Goal: Task Accomplishment & Management: Use online tool/utility

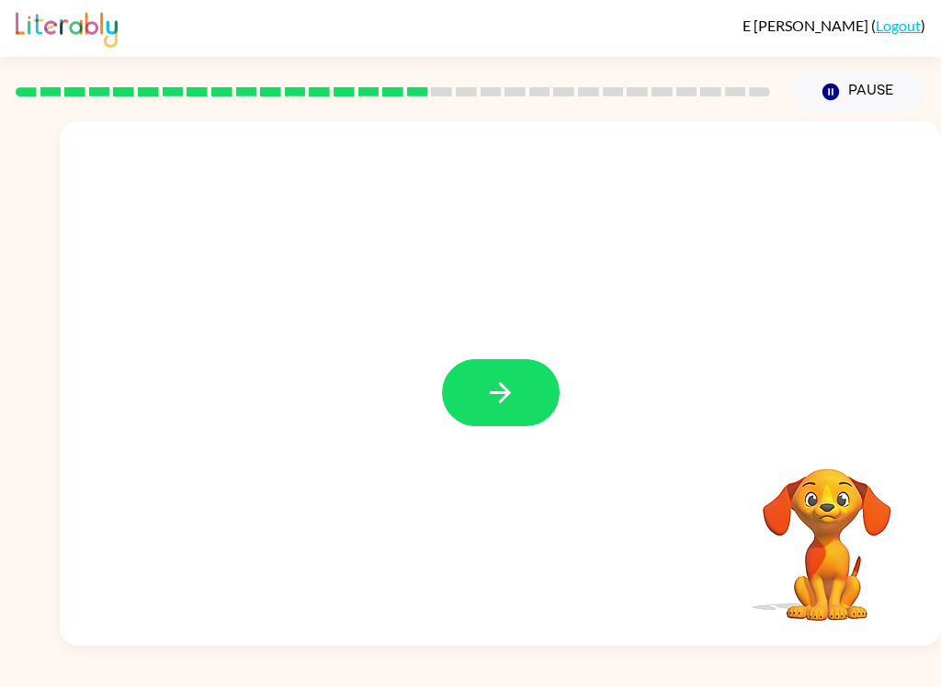
click at [504, 402] on icon "button" at bounding box center [500, 393] width 32 height 32
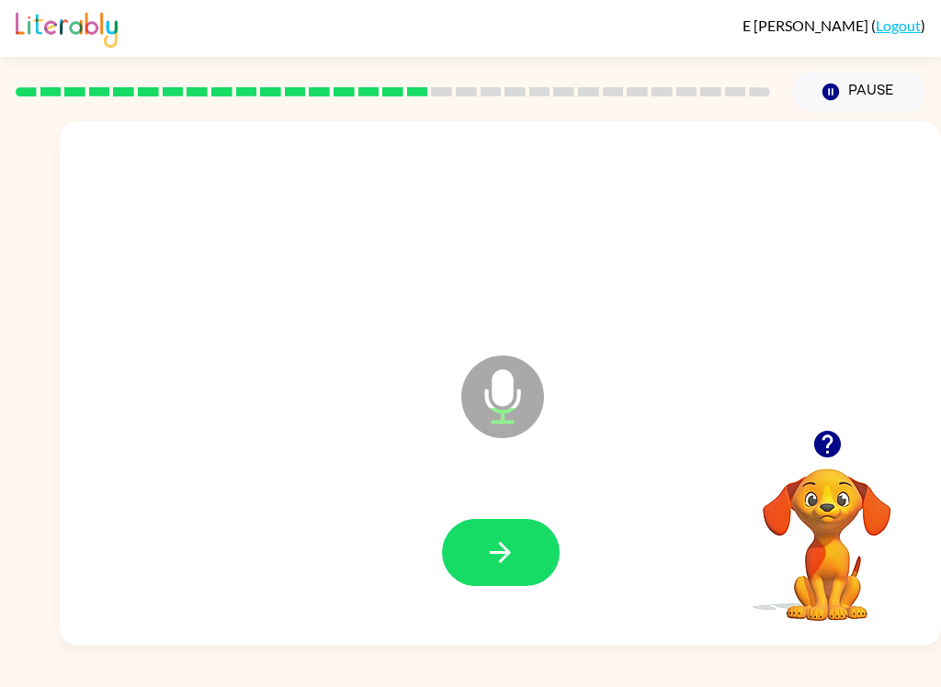
click at [474, 560] on button "button" at bounding box center [501, 552] width 118 height 67
click at [518, 539] on button "button" at bounding box center [501, 552] width 118 height 67
click at [494, 555] on icon "button" at bounding box center [500, 553] width 32 height 32
click at [530, 531] on button "button" at bounding box center [501, 552] width 118 height 67
click at [520, 556] on button "button" at bounding box center [501, 552] width 118 height 67
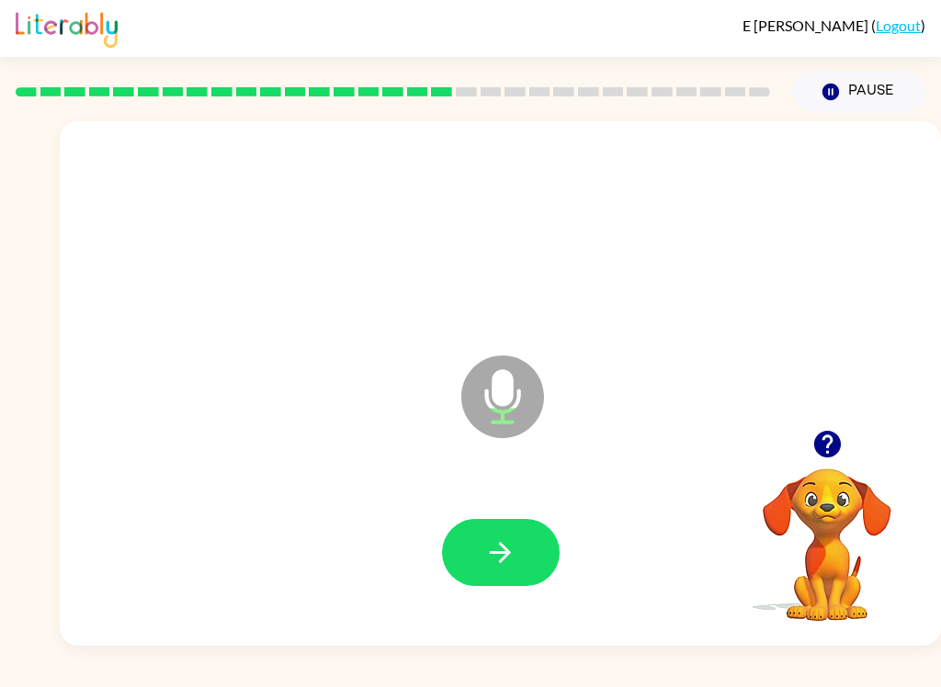
click at [528, 547] on button "button" at bounding box center [501, 552] width 118 height 67
click at [528, 550] on button "button" at bounding box center [501, 552] width 118 height 67
click at [500, 556] on icon "button" at bounding box center [500, 553] width 32 height 32
click at [527, 552] on button "button" at bounding box center [501, 552] width 118 height 67
click at [499, 561] on icon "button" at bounding box center [500, 553] width 32 height 32
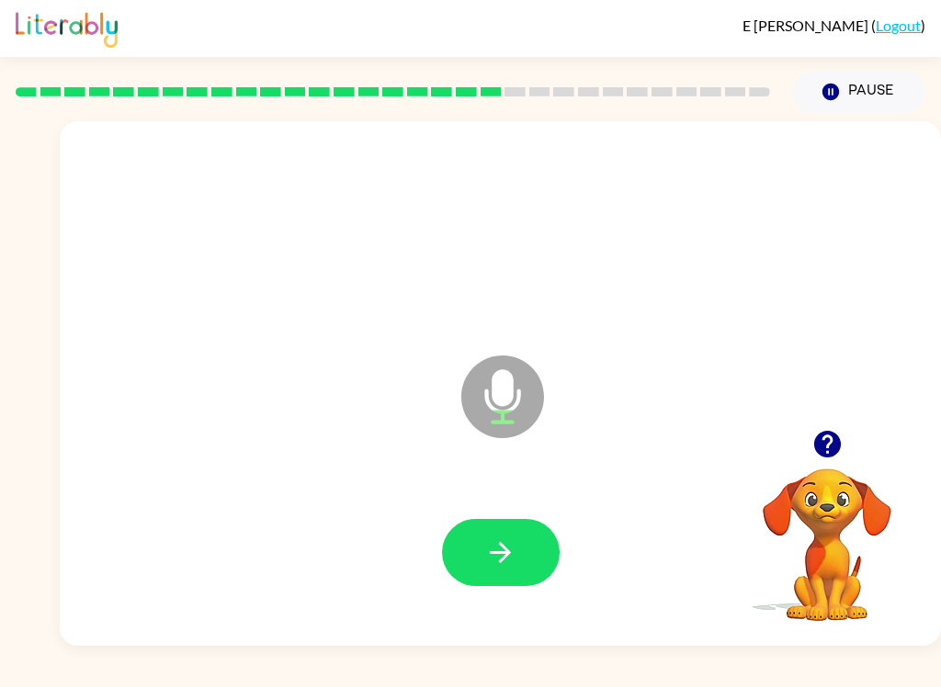
click at [506, 556] on icon "button" at bounding box center [500, 552] width 21 height 21
click at [748, 483] on video "Your browser must support playing .mp4 files to use Literably. Please try using…" at bounding box center [827, 532] width 184 height 184
click at [824, 441] on icon "button" at bounding box center [827, 444] width 32 height 32
click at [539, 540] on button "button" at bounding box center [501, 552] width 118 height 67
click at [452, 556] on button "button" at bounding box center [501, 552] width 118 height 67
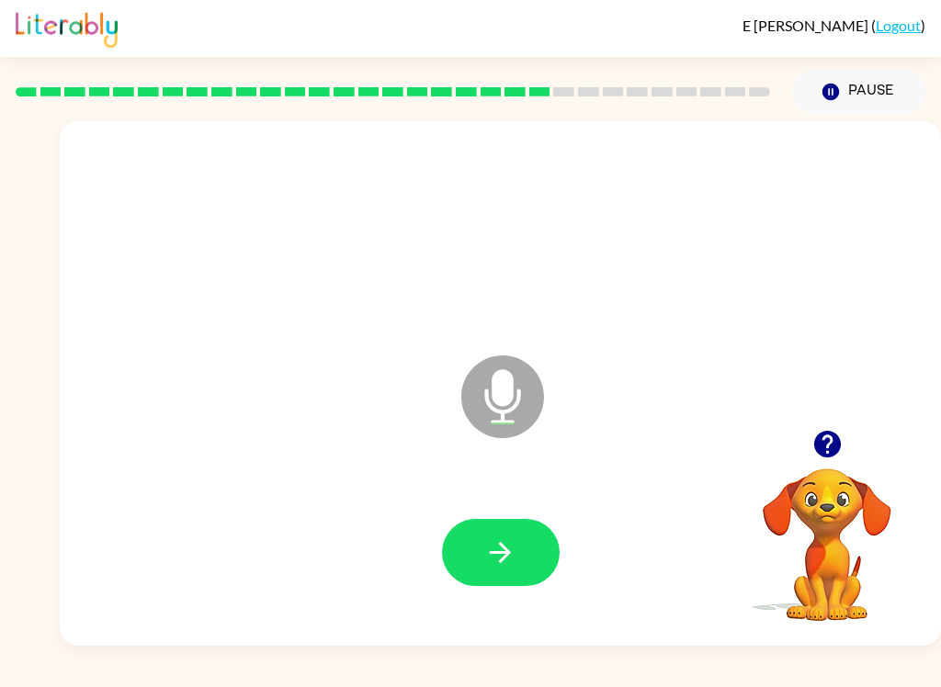
click at [477, 550] on button "button" at bounding box center [501, 552] width 118 height 67
click at [523, 540] on button "button" at bounding box center [501, 552] width 118 height 67
click at [509, 527] on button "button" at bounding box center [501, 552] width 118 height 67
click at [536, 522] on button "button" at bounding box center [501, 552] width 118 height 67
click at [497, 551] on icon "button" at bounding box center [500, 553] width 32 height 32
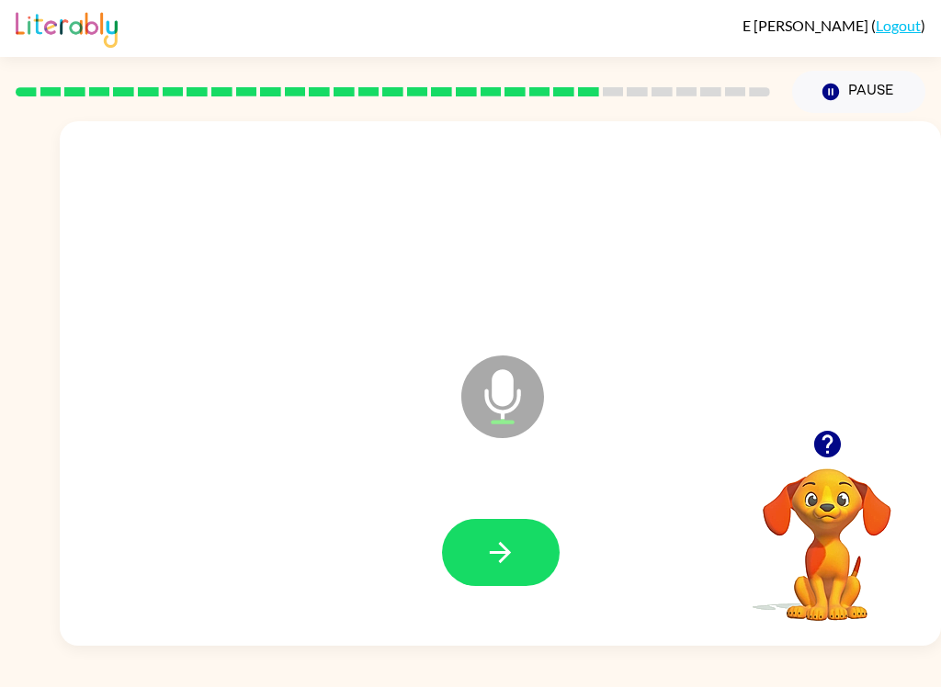
click at [476, 530] on button "button" at bounding box center [501, 552] width 118 height 67
click at [550, 538] on button "button" at bounding box center [501, 552] width 118 height 67
click at [516, 544] on icon "button" at bounding box center [500, 553] width 32 height 32
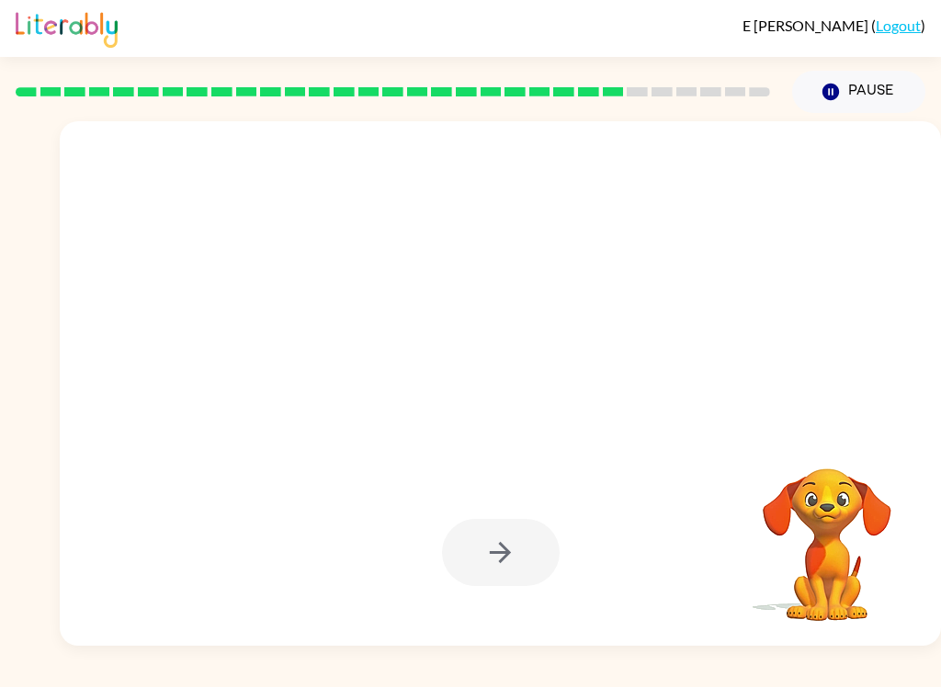
click at [356, 678] on div "E [PERSON_NAME] ( Logout ) Pause Pause Your browser must support playing .mp4 f…" at bounding box center [470, 343] width 941 height 687
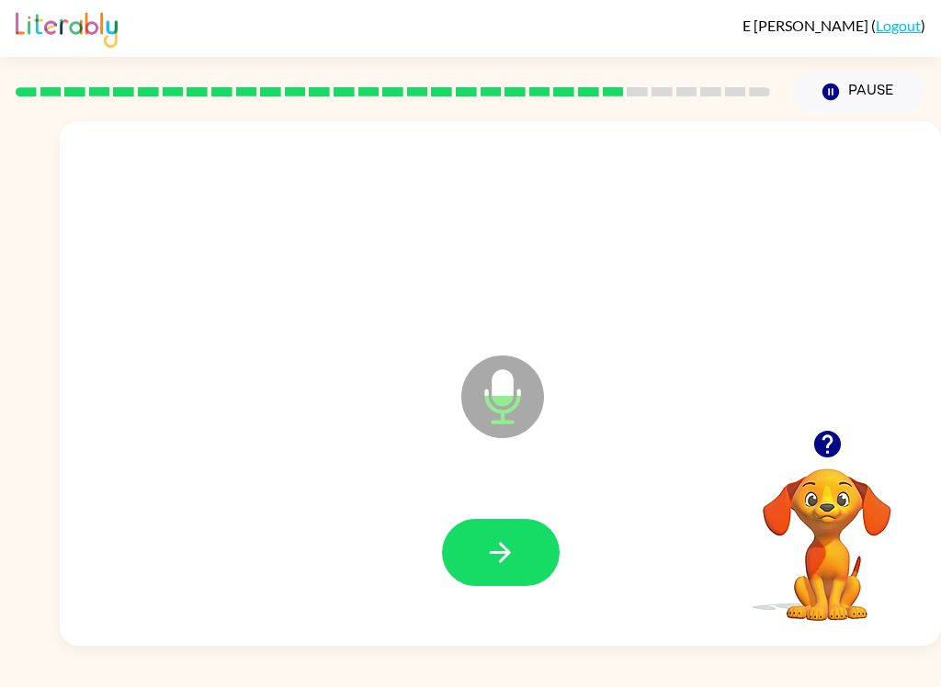
click at [528, 584] on button "button" at bounding box center [501, 552] width 118 height 67
click at [833, 452] on icon "button" at bounding box center [826, 444] width 27 height 27
click at [520, 553] on button "button" at bounding box center [501, 552] width 118 height 67
click at [494, 548] on icon "button" at bounding box center [500, 553] width 32 height 32
click at [844, 431] on button "button" at bounding box center [827, 444] width 47 height 47
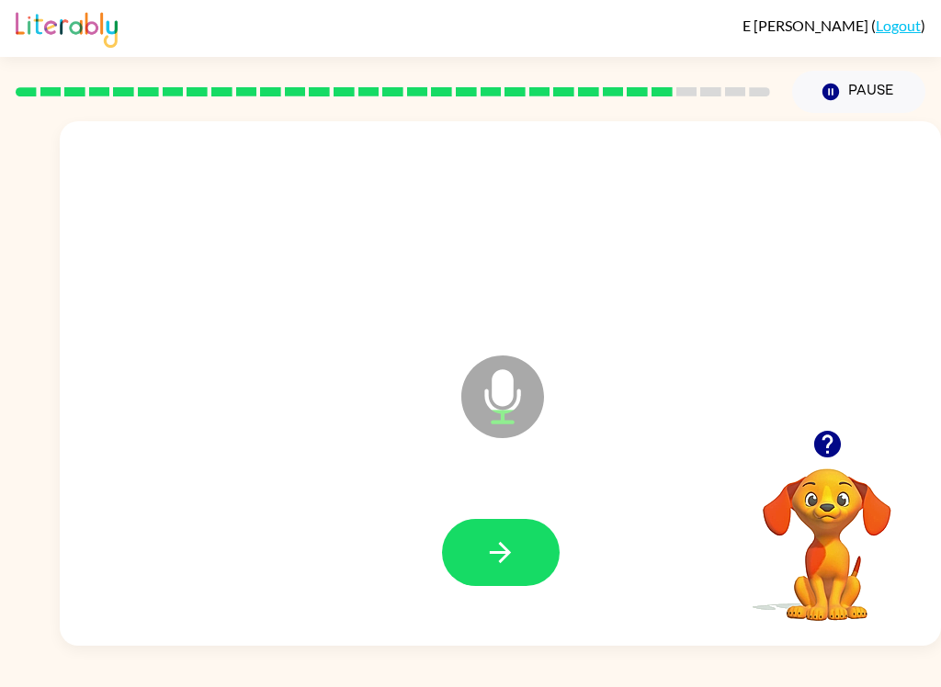
click at [506, 567] on icon "button" at bounding box center [500, 553] width 32 height 32
click at [828, 447] on icon "button" at bounding box center [827, 444] width 32 height 32
click at [520, 551] on button "button" at bounding box center [501, 552] width 118 height 67
click at [513, 536] on button "button" at bounding box center [501, 552] width 118 height 67
click at [509, 547] on icon "button" at bounding box center [500, 553] width 32 height 32
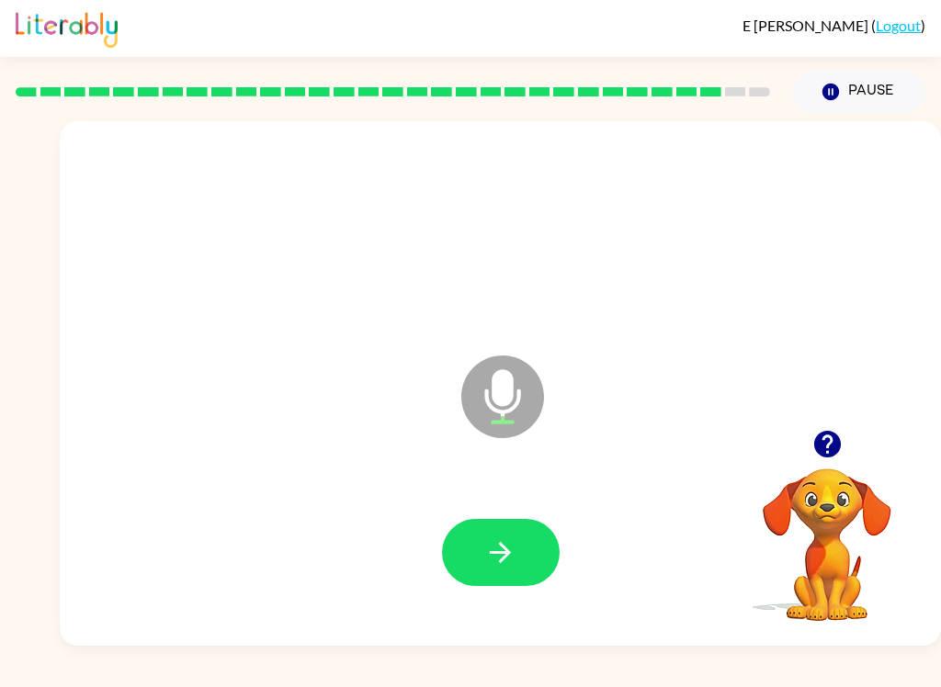
click at [482, 547] on button "button" at bounding box center [501, 552] width 118 height 67
click at [516, 562] on icon "button" at bounding box center [500, 553] width 32 height 32
click at [498, 571] on button "button" at bounding box center [501, 552] width 118 height 67
click at [487, 557] on icon "button" at bounding box center [500, 553] width 32 height 32
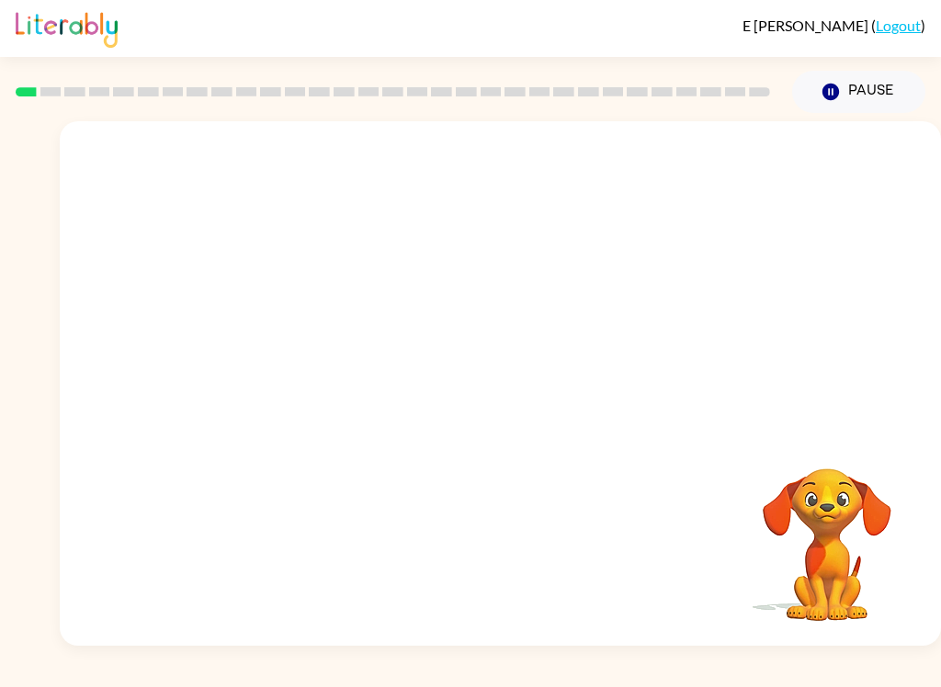
click at [97, 678] on div "E [PERSON_NAME] ( Logout ) Pause Pause Your browser must support playing .mp4 f…" at bounding box center [470, 343] width 941 height 687
click at [508, 396] on icon "button" at bounding box center [500, 392] width 21 height 21
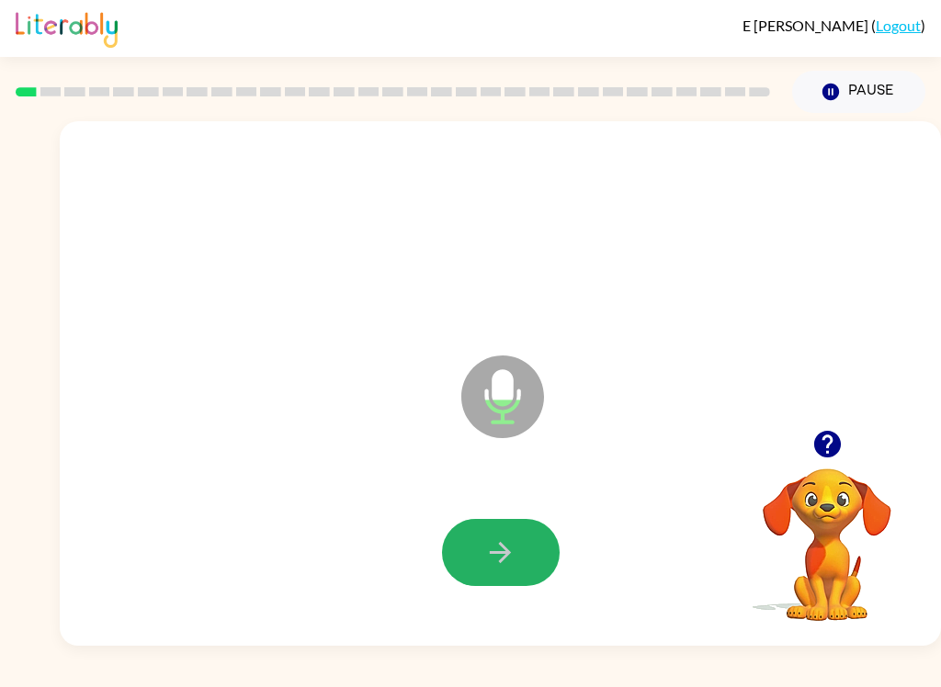
click at [496, 534] on button "button" at bounding box center [501, 552] width 118 height 67
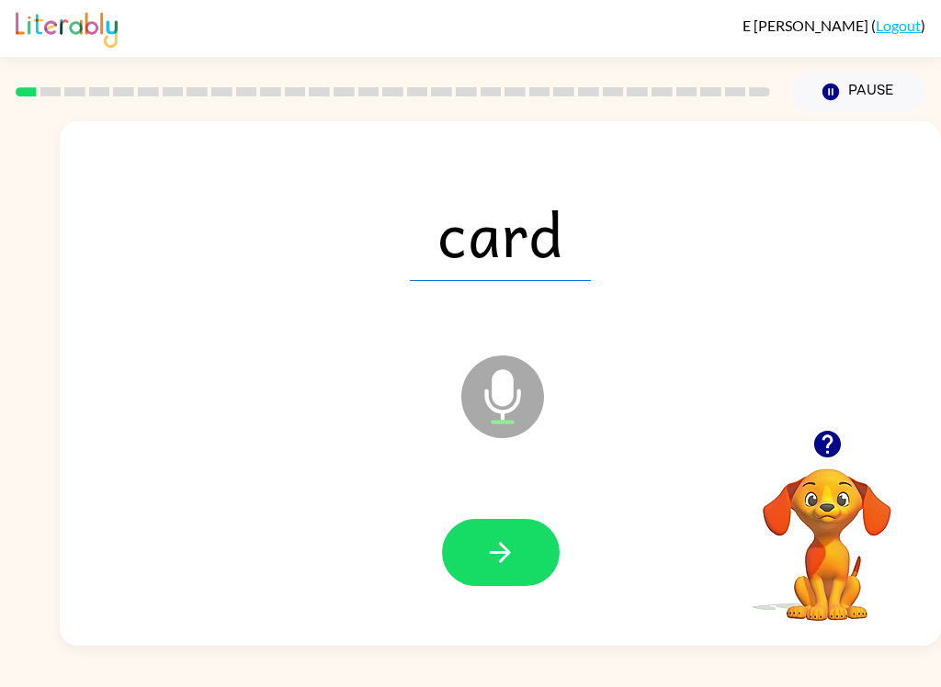
click at [490, 547] on icon "button" at bounding box center [500, 553] width 32 height 32
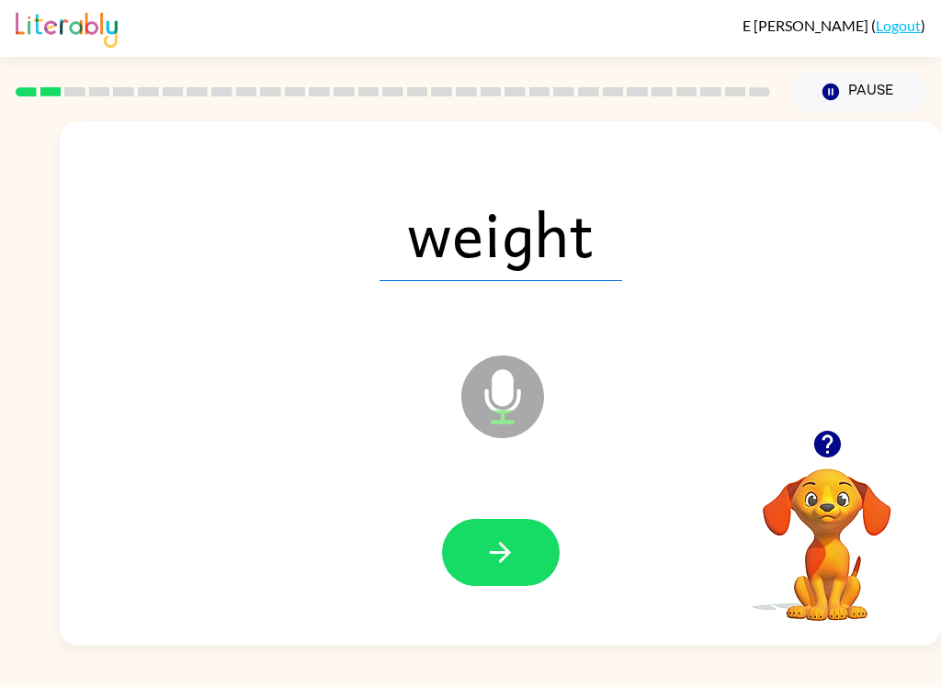
click at [457, 559] on button "button" at bounding box center [501, 552] width 118 height 67
click at [540, 530] on button "button" at bounding box center [501, 552] width 118 height 67
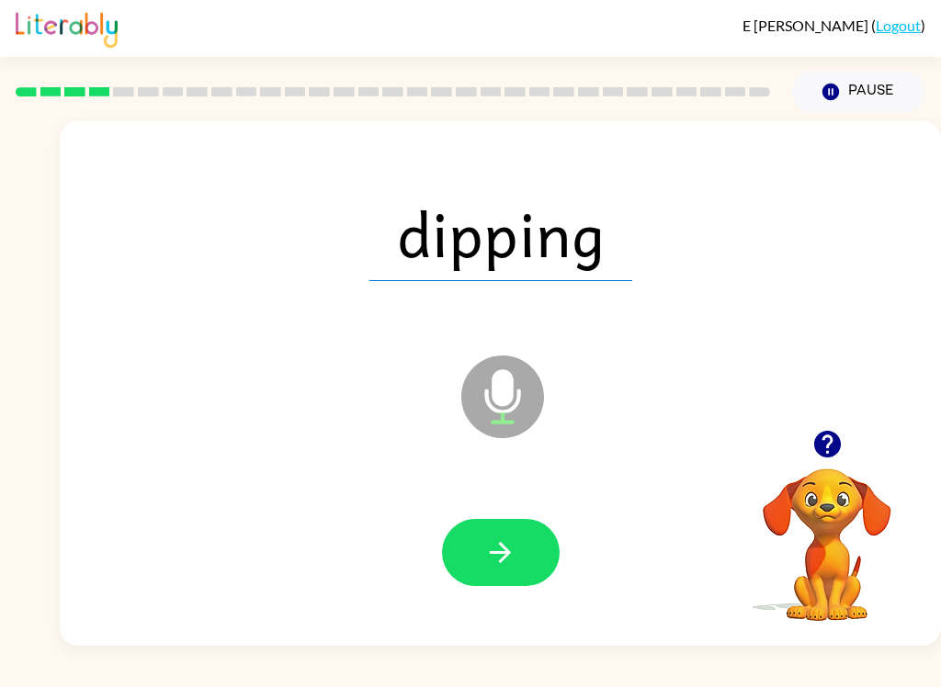
click at [517, 542] on button "button" at bounding box center [501, 552] width 118 height 67
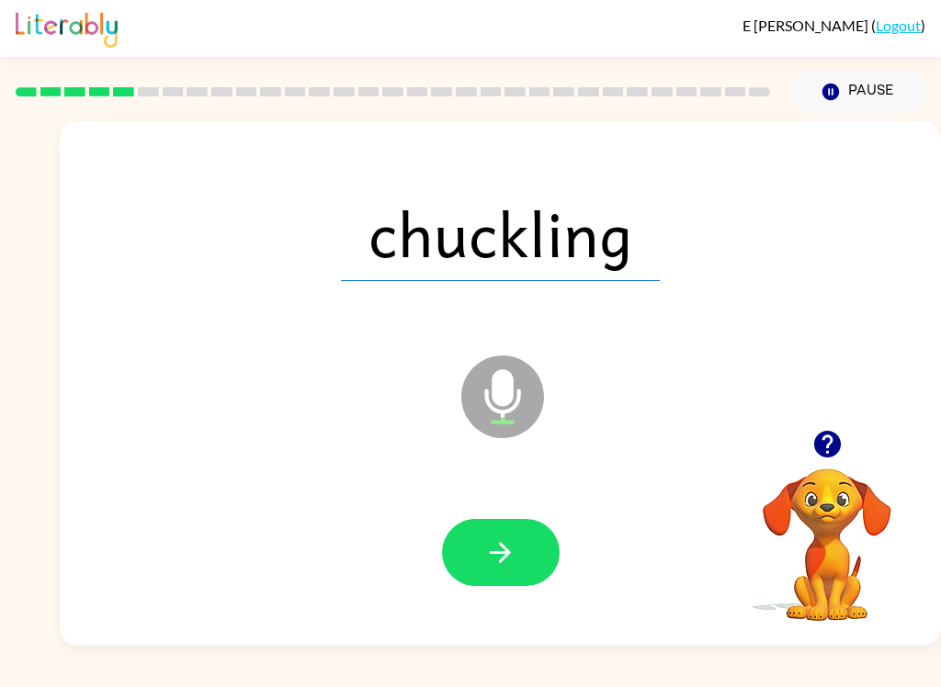
click at [525, 568] on button "button" at bounding box center [501, 552] width 118 height 67
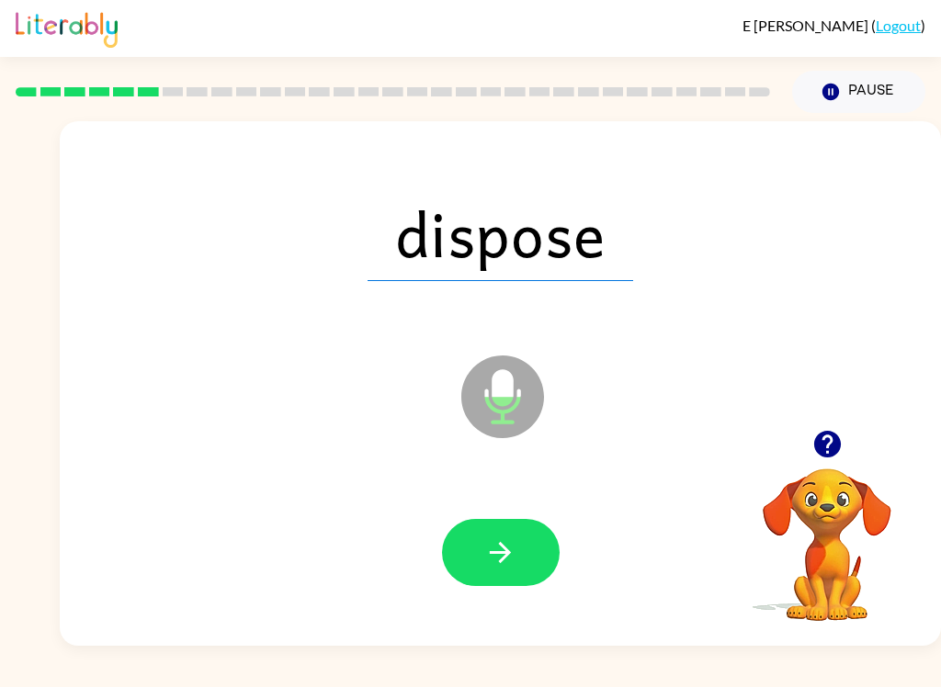
click at [533, 548] on button "button" at bounding box center [501, 552] width 118 height 67
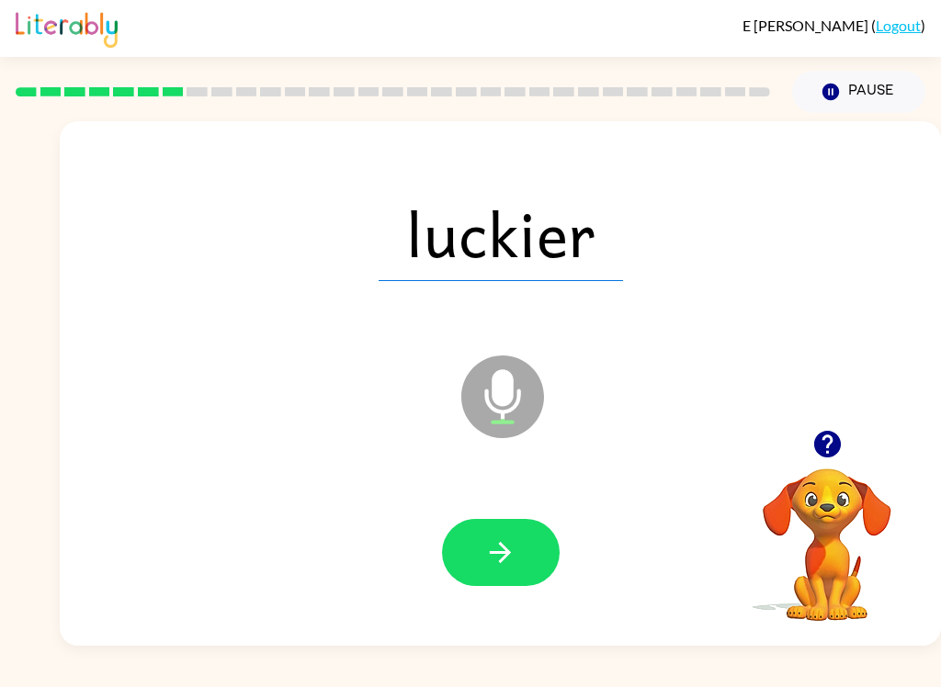
click at [460, 525] on button "button" at bounding box center [501, 552] width 118 height 67
click at [464, 561] on button "button" at bounding box center [501, 552] width 118 height 67
click at [538, 571] on button "button" at bounding box center [501, 552] width 118 height 67
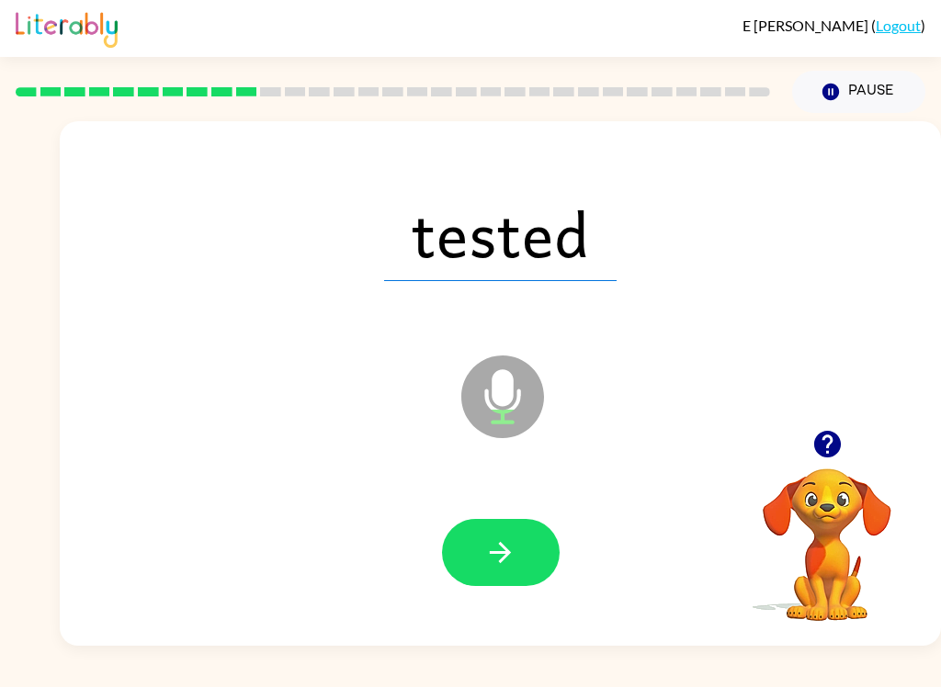
click at [490, 572] on button "button" at bounding box center [501, 552] width 118 height 67
click at [540, 558] on button "button" at bounding box center [501, 552] width 118 height 67
click at [500, 532] on button "button" at bounding box center [501, 552] width 118 height 67
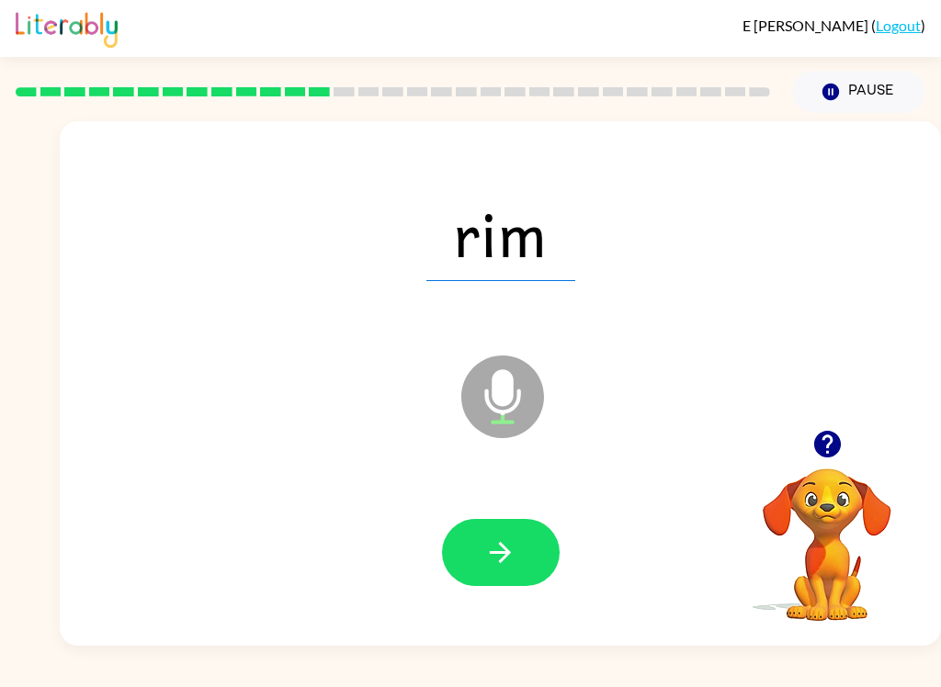
click at [517, 554] on button "button" at bounding box center [501, 552] width 118 height 67
click at [505, 558] on icon "button" at bounding box center [500, 552] width 21 height 21
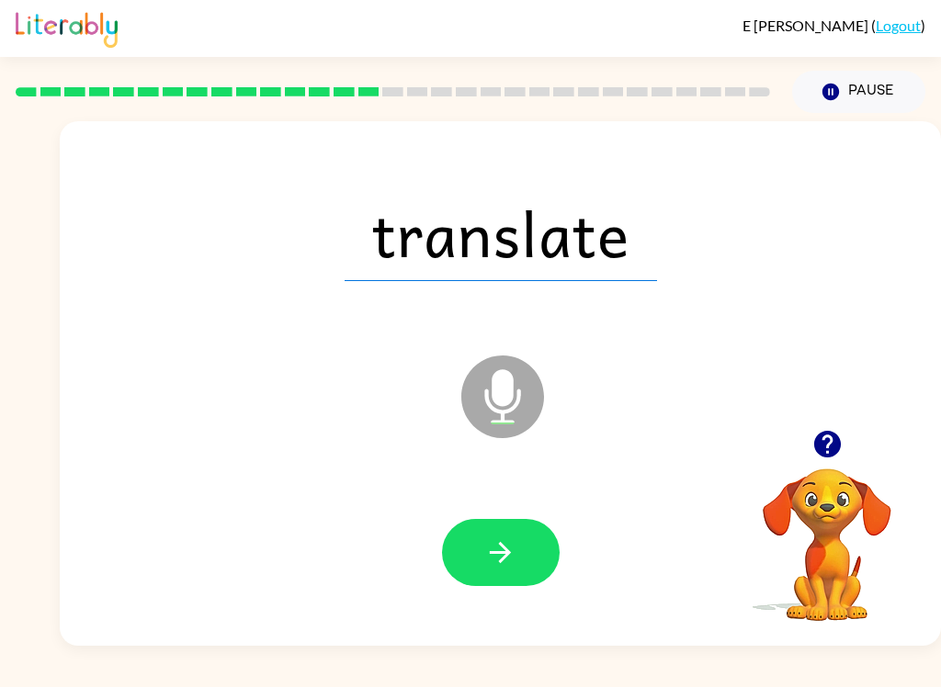
click at [477, 536] on button "button" at bounding box center [501, 552] width 118 height 67
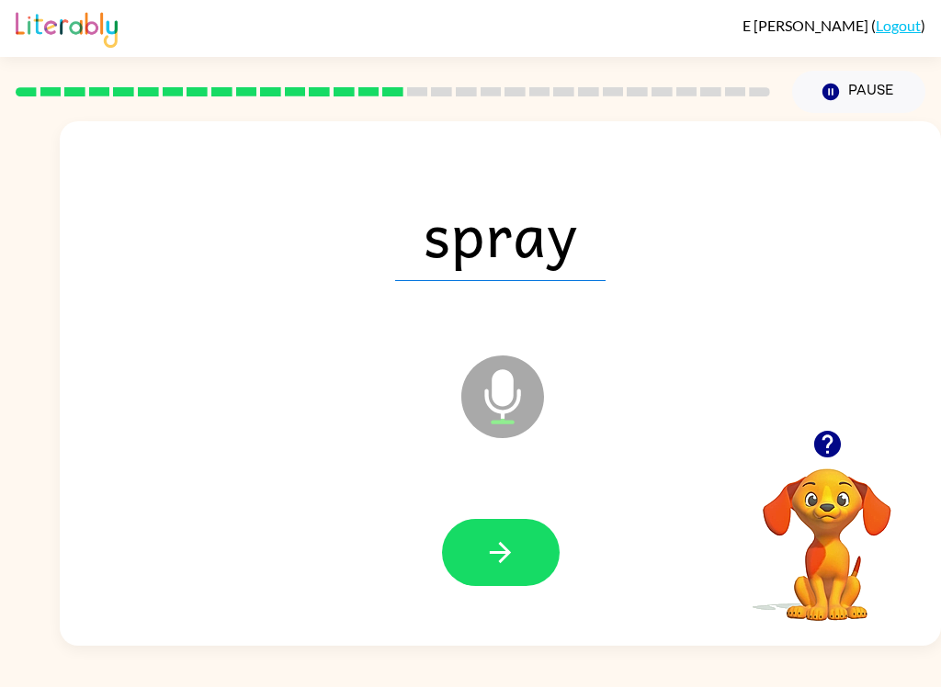
click at [484, 550] on icon "button" at bounding box center [500, 553] width 32 height 32
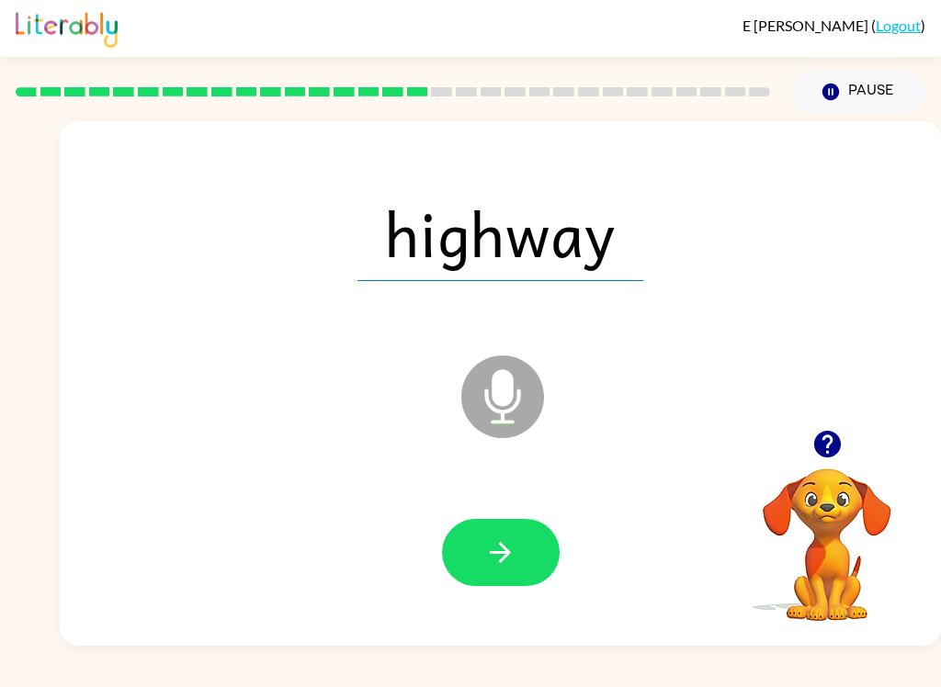
click at [474, 579] on button "button" at bounding box center [501, 552] width 118 height 67
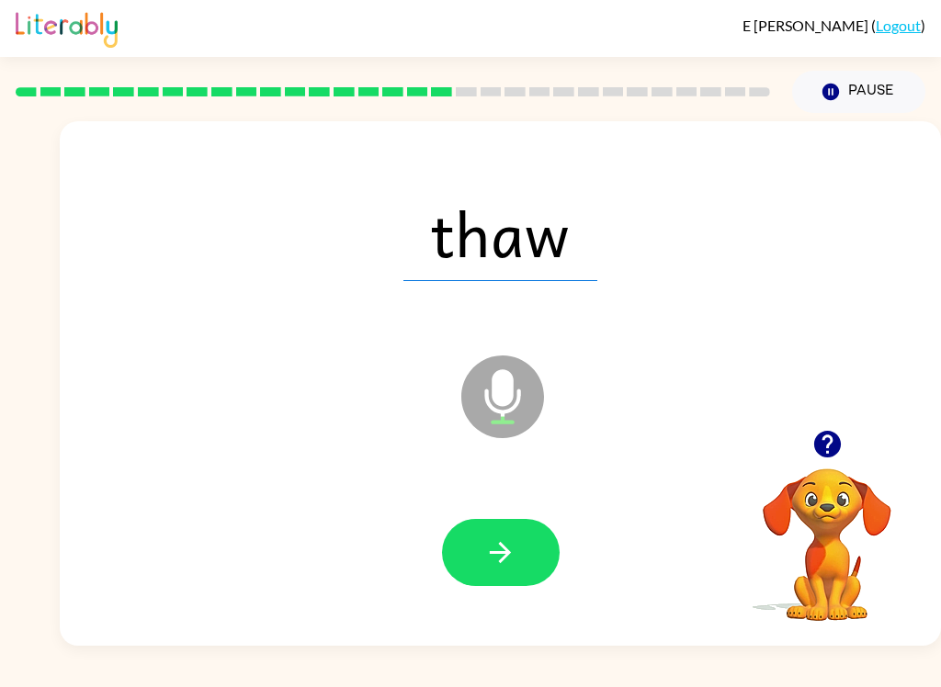
click at [515, 586] on button "button" at bounding box center [501, 552] width 118 height 67
click at [535, 535] on button "button" at bounding box center [501, 552] width 118 height 67
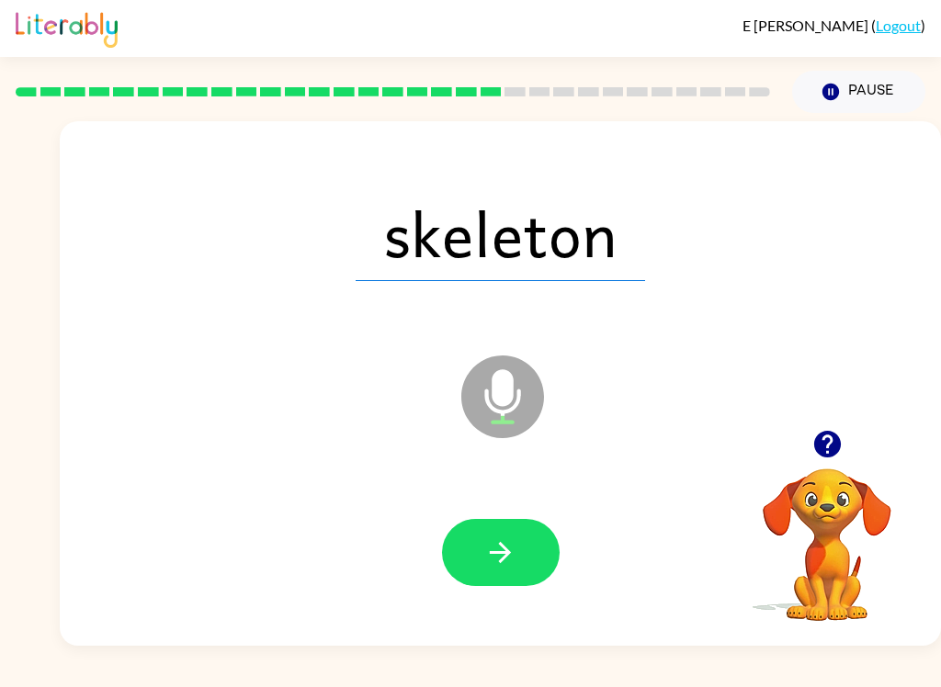
click at [524, 546] on button "button" at bounding box center [501, 552] width 118 height 67
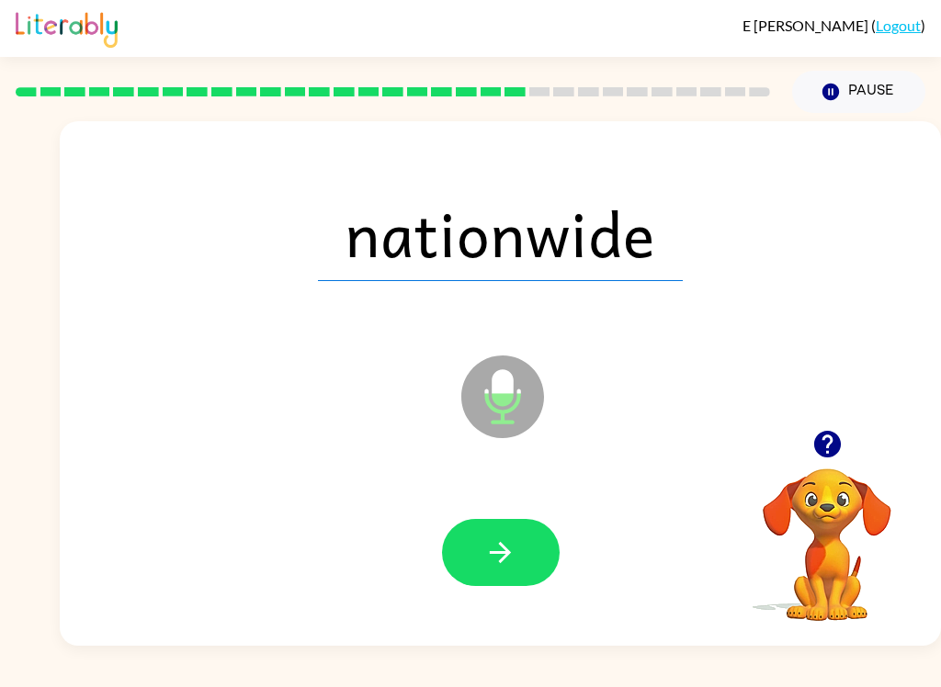
click at [534, 560] on button "button" at bounding box center [501, 552] width 118 height 67
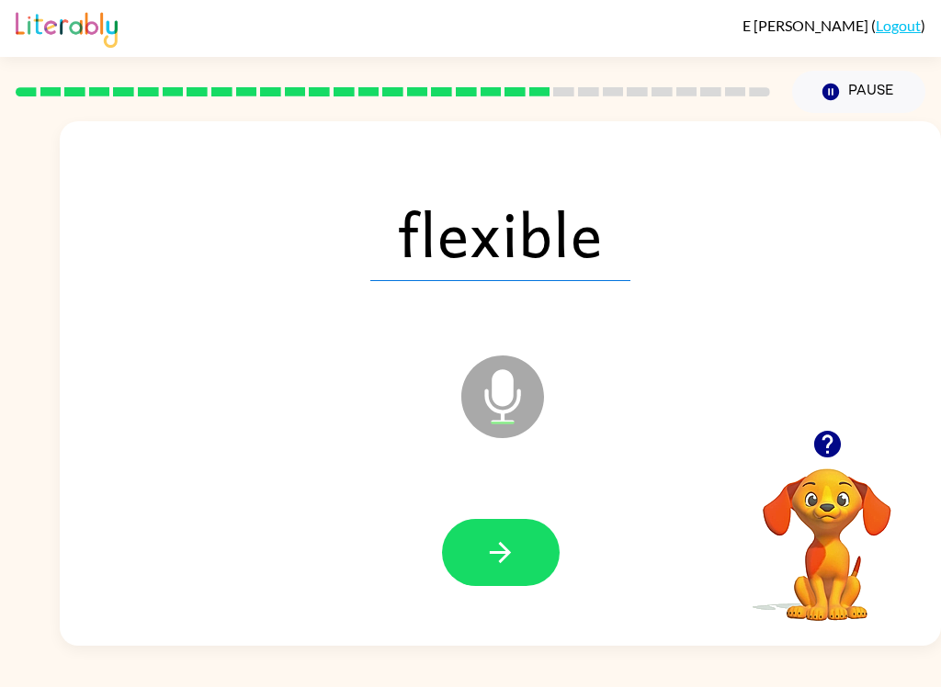
click at [485, 559] on icon "button" at bounding box center [500, 553] width 32 height 32
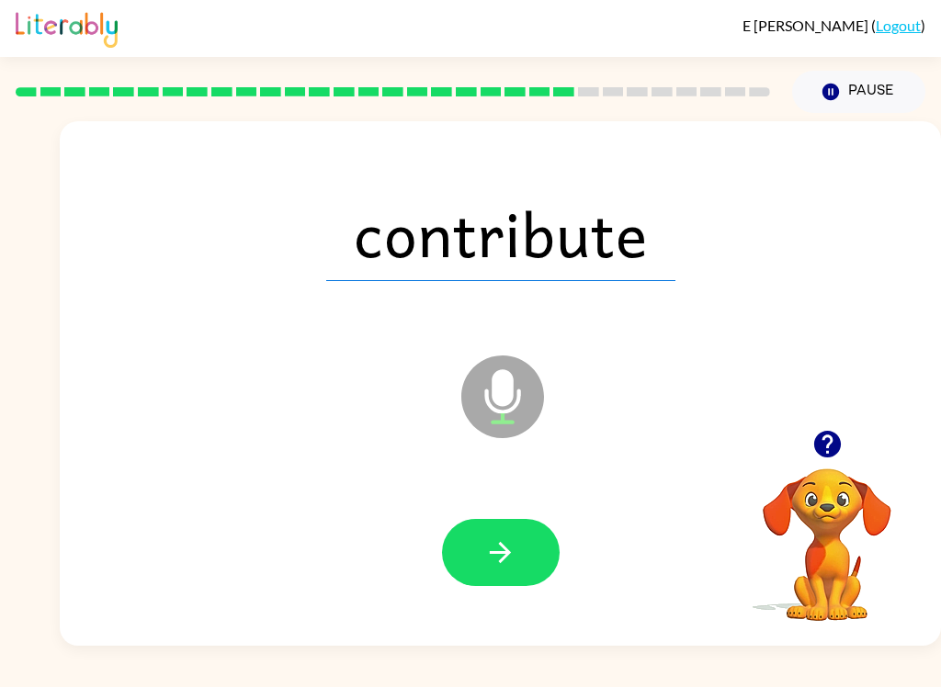
click at [528, 537] on button "button" at bounding box center [501, 552] width 118 height 67
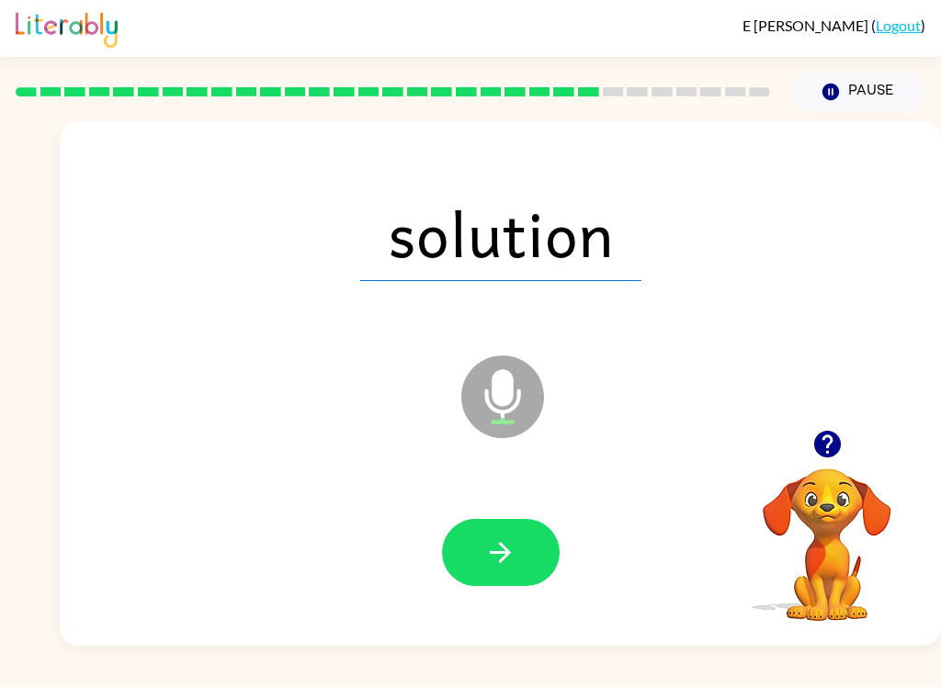
click at [500, 583] on button "button" at bounding box center [501, 552] width 118 height 67
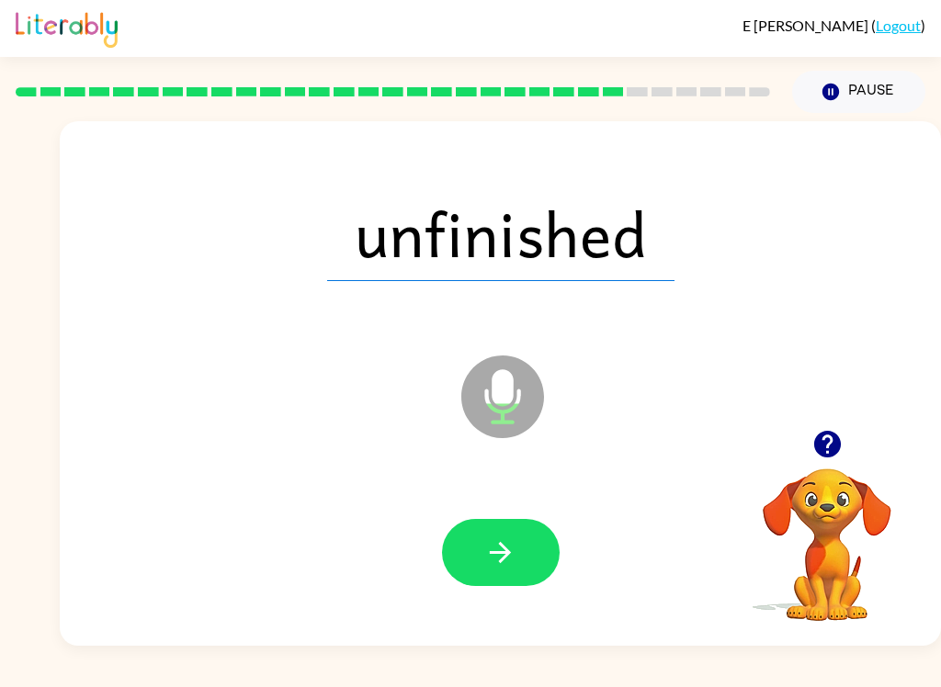
click at [541, 565] on button "button" at bounding box center [501, 552] width 118 height 67
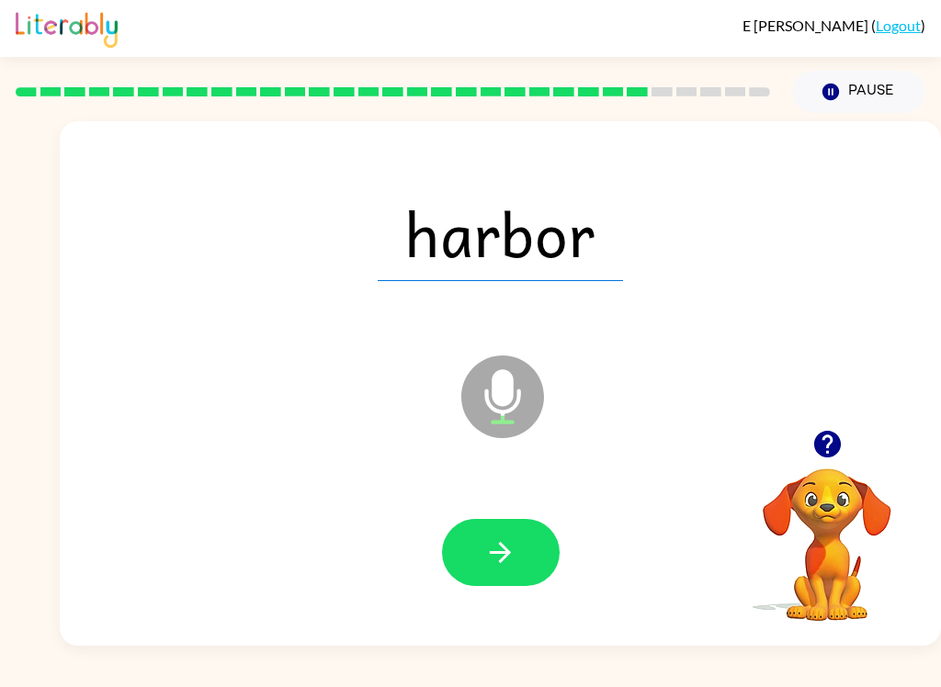
click at [526, 572] on button "button" at bounding box center [501, 552] width 118 height 67
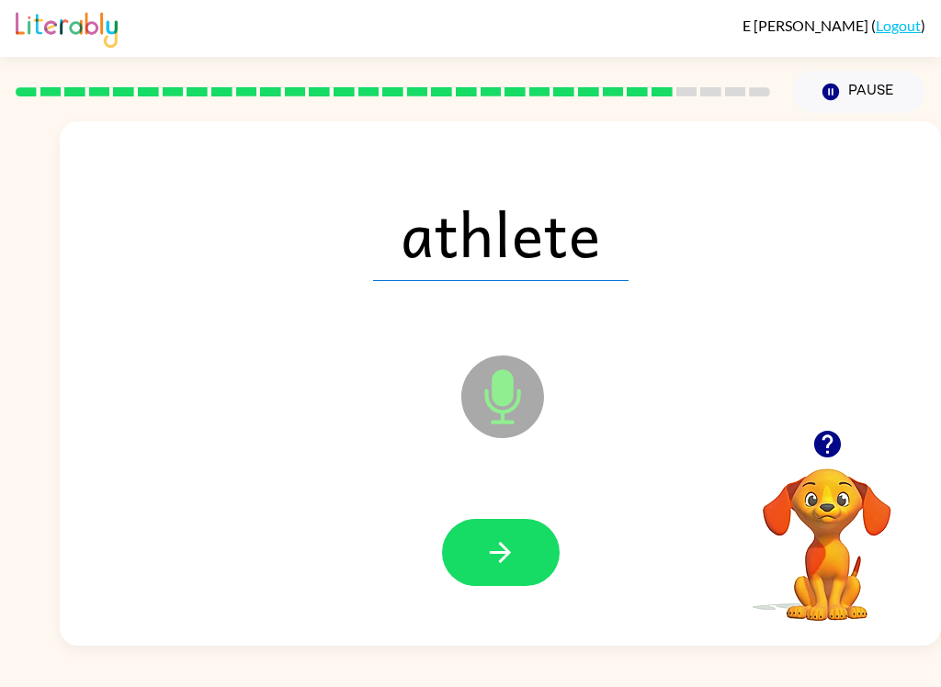
click at [476, 555] on button "button" at bounding box center [501, 552] width 118 height 67
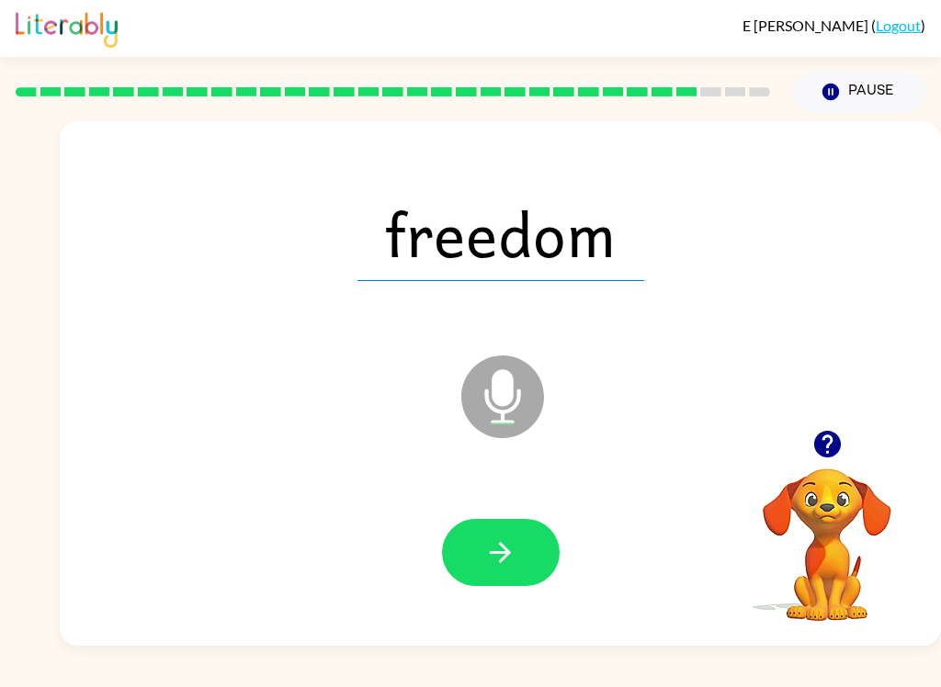
click at [554, 536] on button "button" at bounding box center [501, 552] width 118 height 67
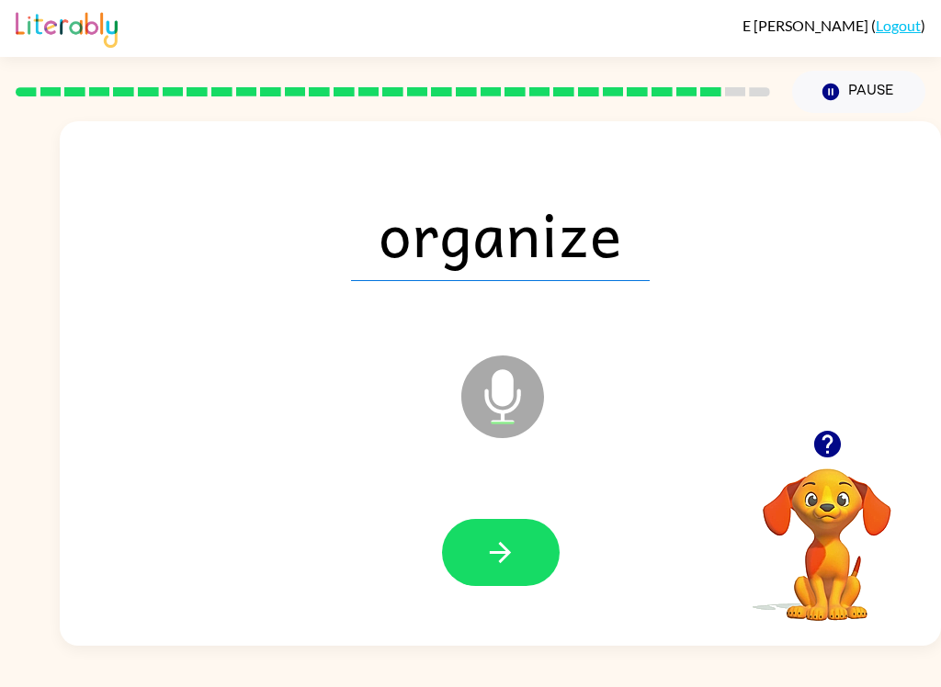
click at [517, 563] on button "button" at bounding box center [501, 552] width 118 height 67
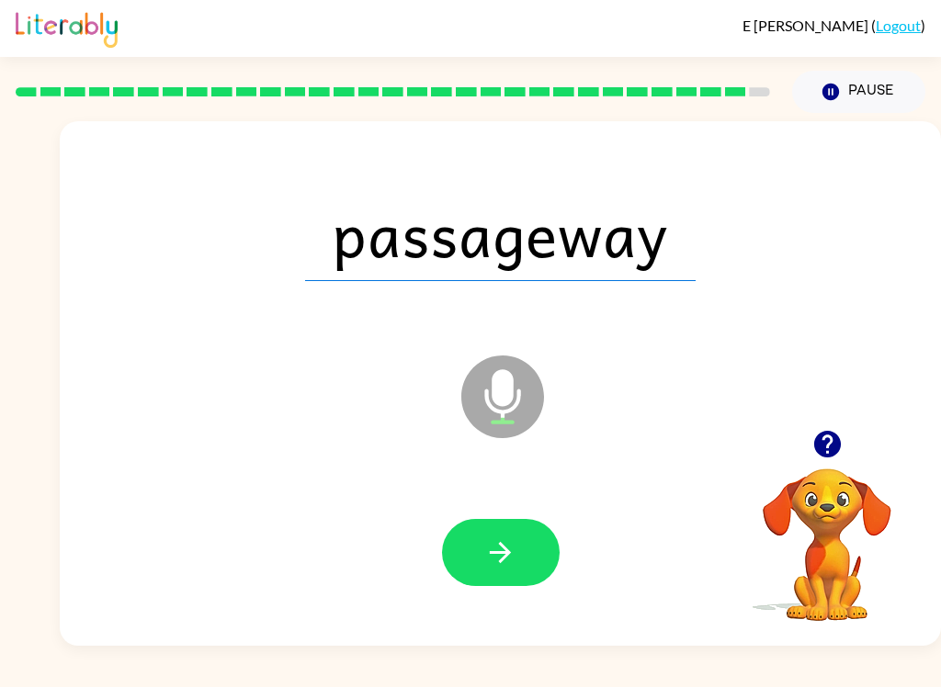
click at [492, 549] on icon "button" at bounding box center [500, 553] width 32 height 32
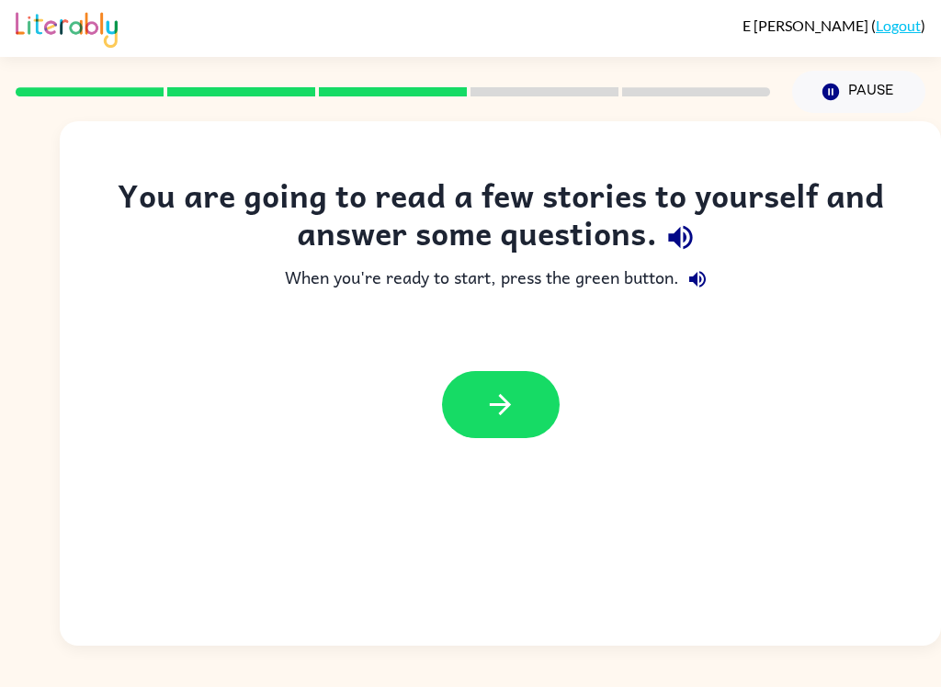
click at [517, 405] on button "button" at bounding box center [501, 404] width 118 height 67
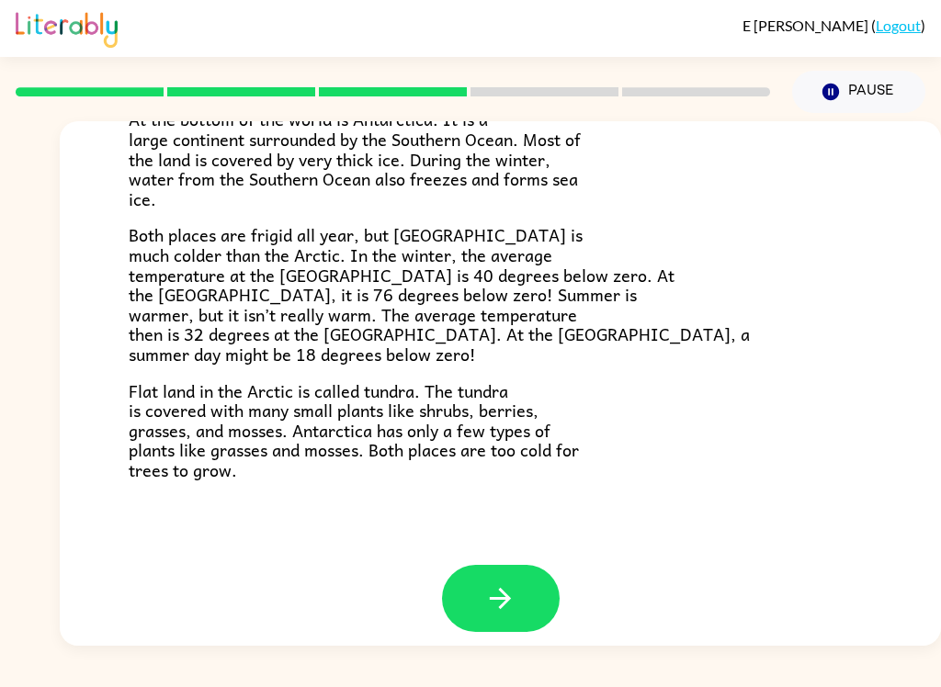
scroll to position [373, 0]
click at [479, 602] on button "button" at bounding box center [501, 599] width 118 height 67
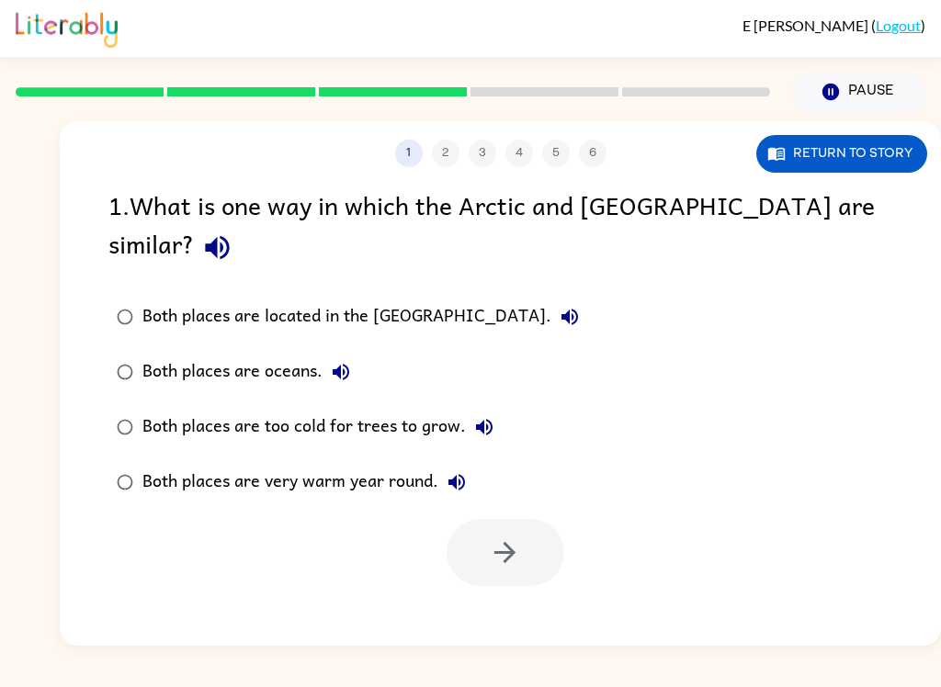
scroll to position [0, 0]
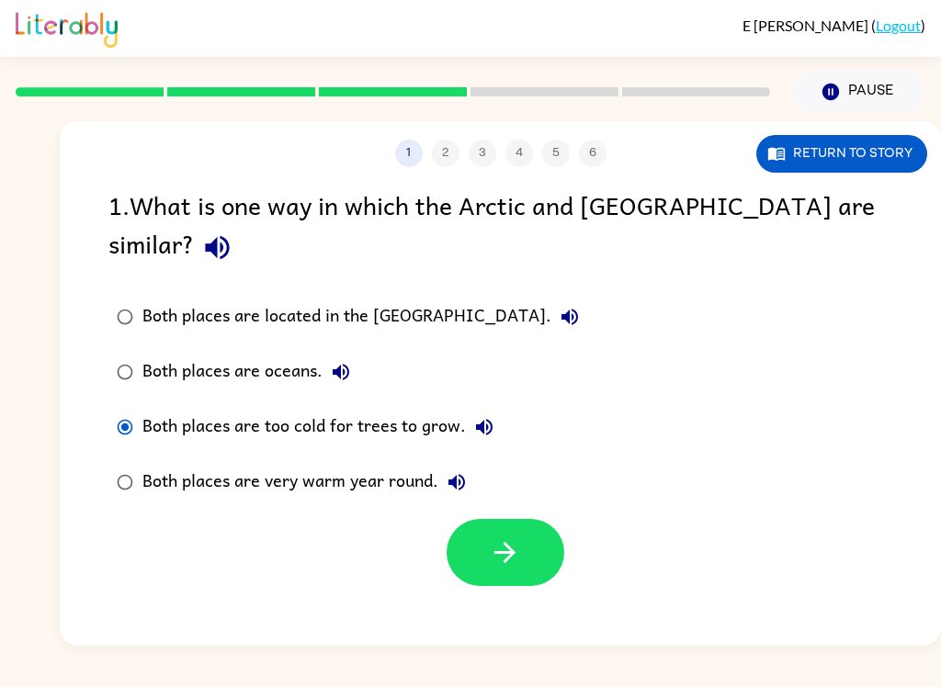
click at [497, 537] on icon "button" at bounding box center [505, 553] width 32 height 32
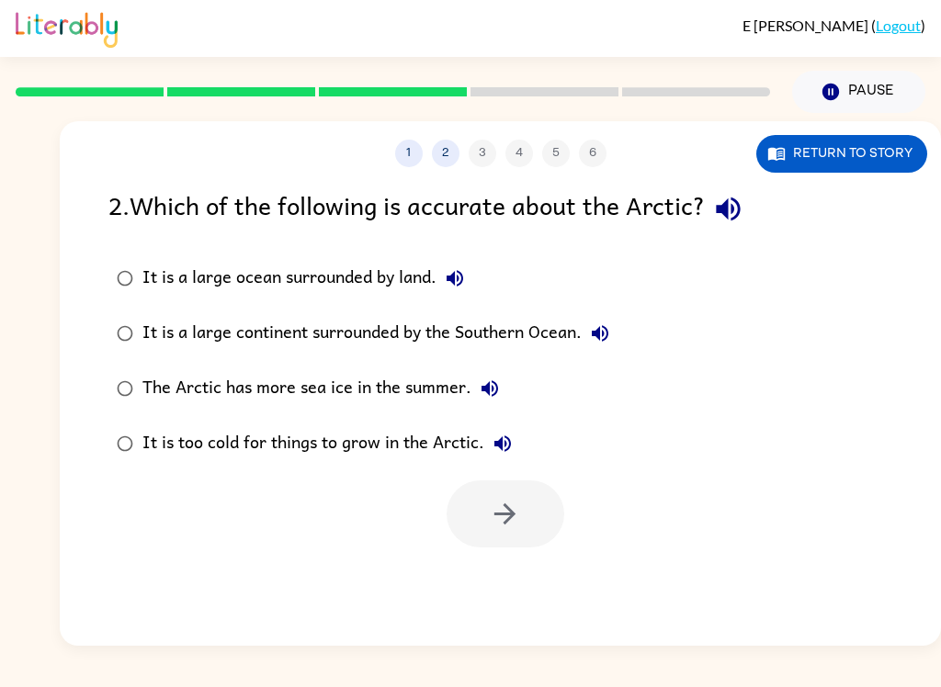
click at [391, 302] on label "It is a large ocean surrounded by land." at bounding box center [362, 278] width 529 height 55
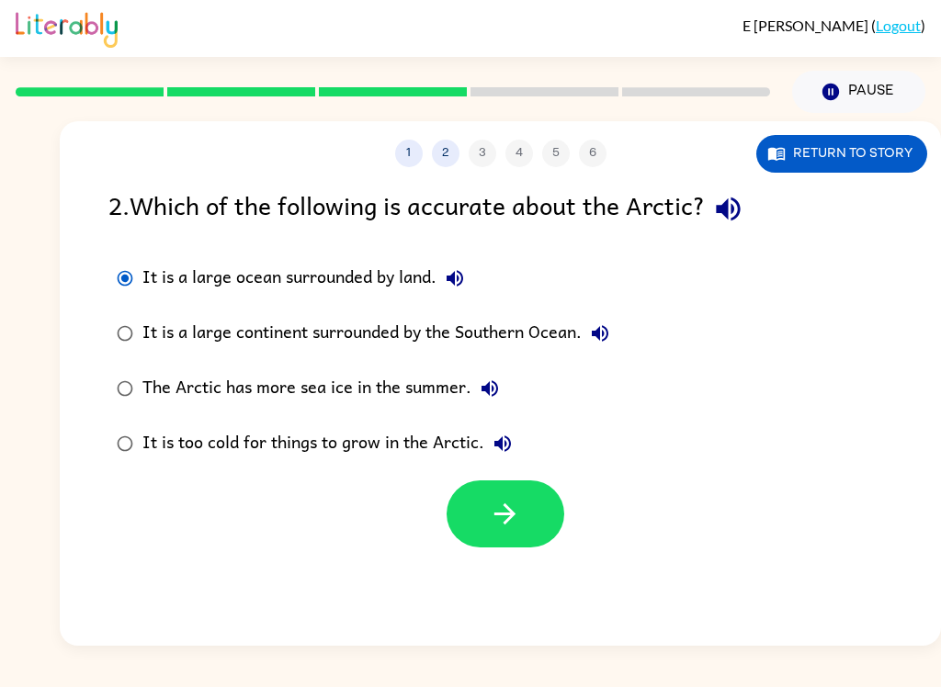
click at [541, 523] on button "button" at bounding box center [506, 514] width 118 height 67
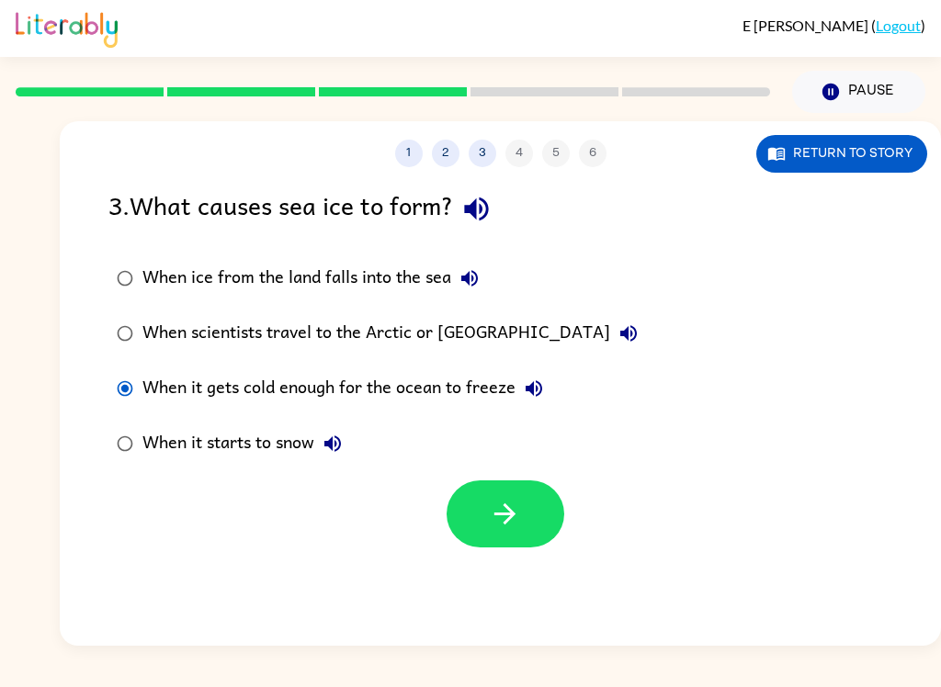
click at [495, 540] on button "button" at bounding box center [506, 514] width 118 height 67
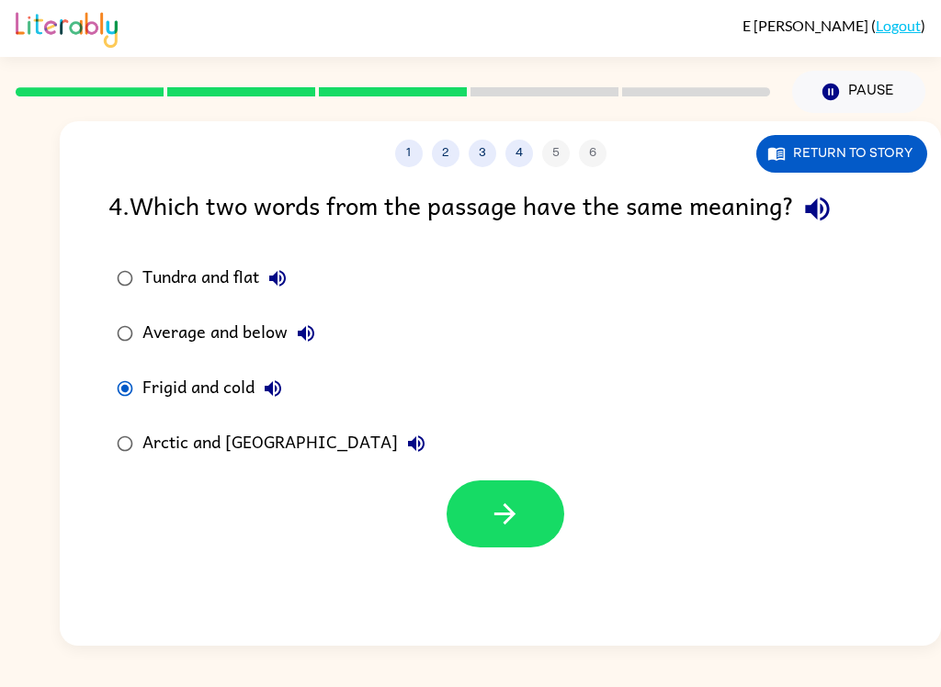
click at [518, 532] on button "button" at bounding box center [506, 514] width 118 height 67
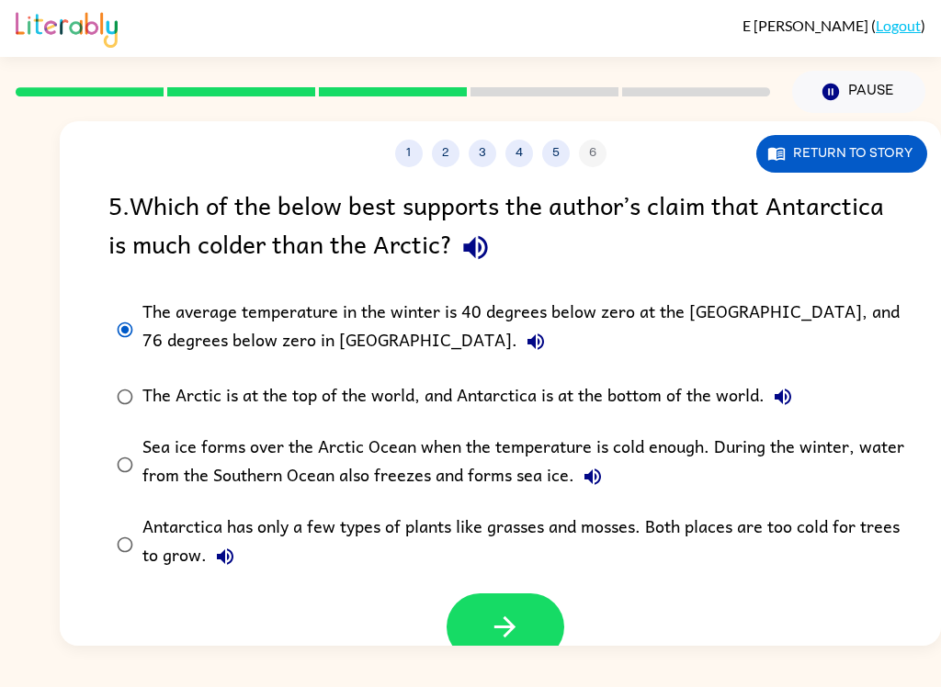
click at [542, 624] on button "button" at bounding box center [506, 627] width 118 height 67
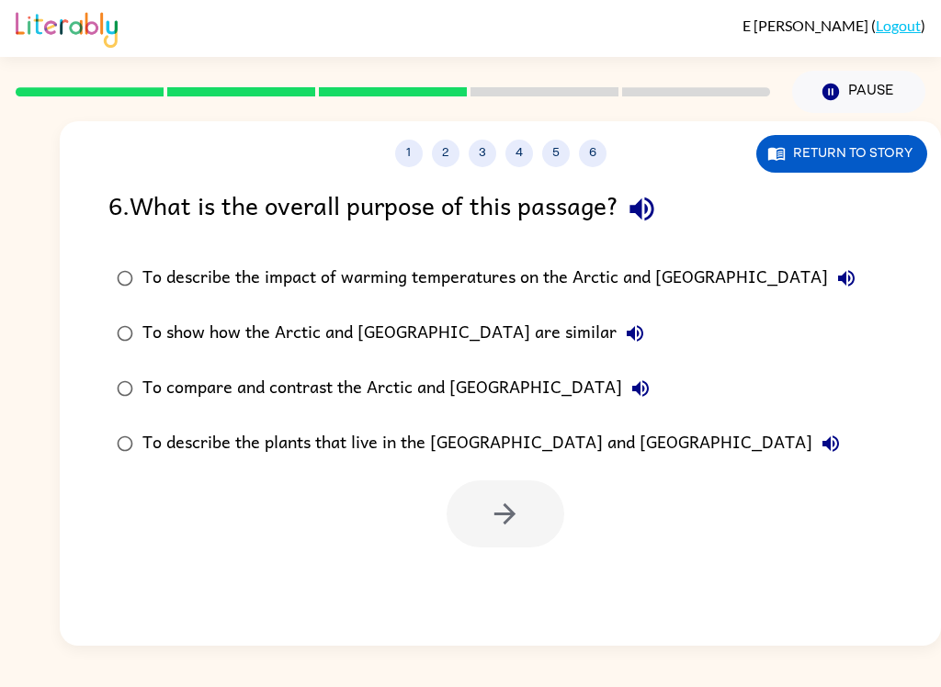
click at [718, 677] on div "E Jones ( Logout ) Pause Pause 1 2 3 4 5 6 Return to story 6 . What is the over…" at bounding box center [470, 343] width 941 height 687
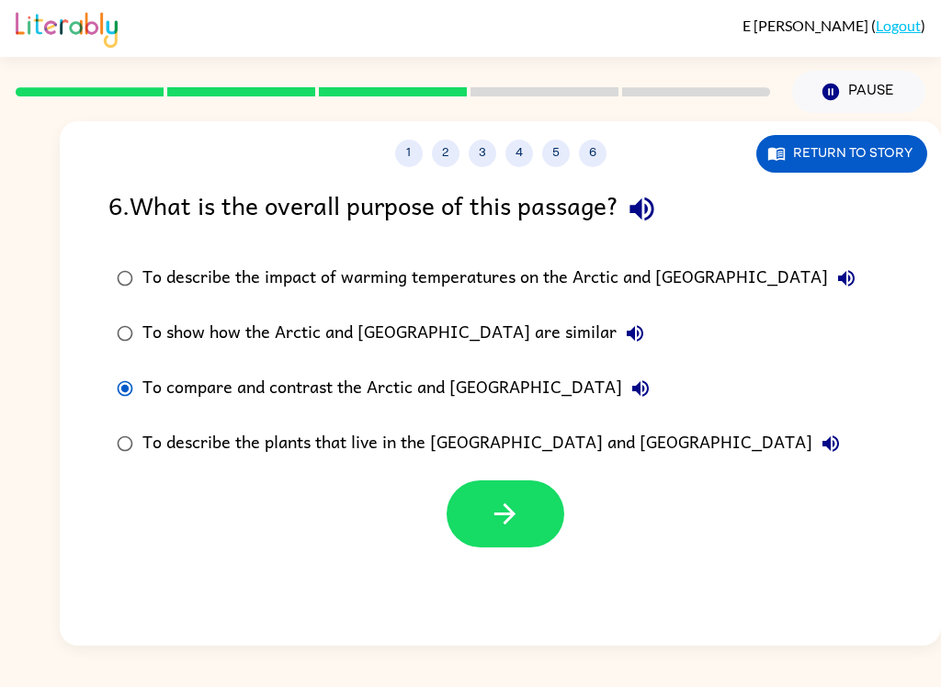
click at [477, 489] on button "button" at bounding box center [506, 514] width 118 height 67
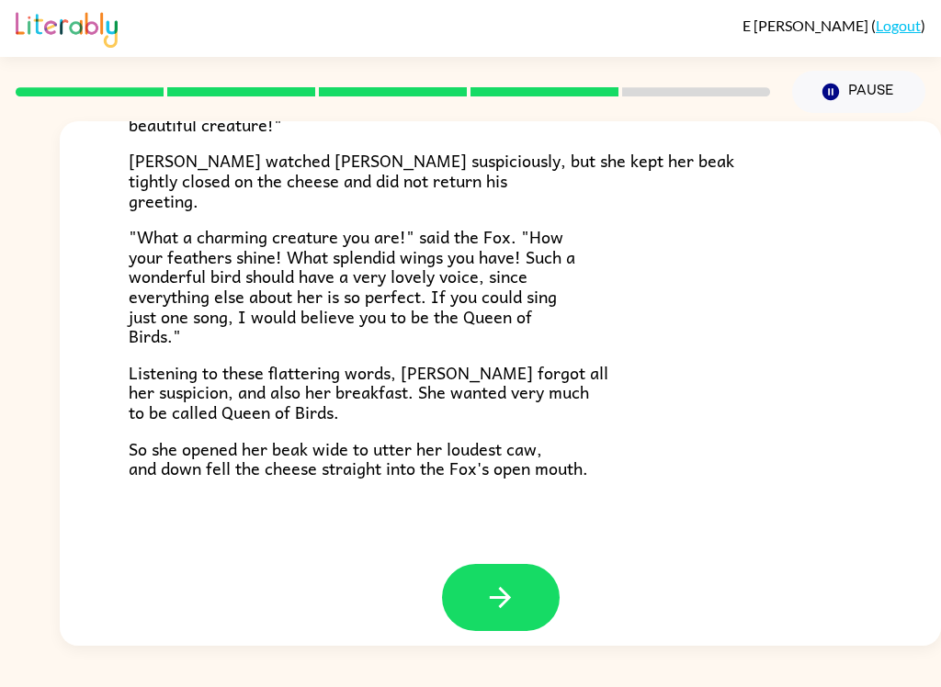
scroll to position [348, 0]
click at [295, 675] on div "E Jones ( Logout ) Pause Pause The Fox and the Crow One bright morning as Fox w…" at bounding box center [470, 343] width 941 height 687
click at [537, 657] on div "E Jones ( Logout ) Pause Pause The Fox and the Crow One bright morning as Fox w…" at bounding box center [470, 343] width 941 height 687
click at [498, 588] on icon "button" at bounding box center [500, 598] width 21 height 21
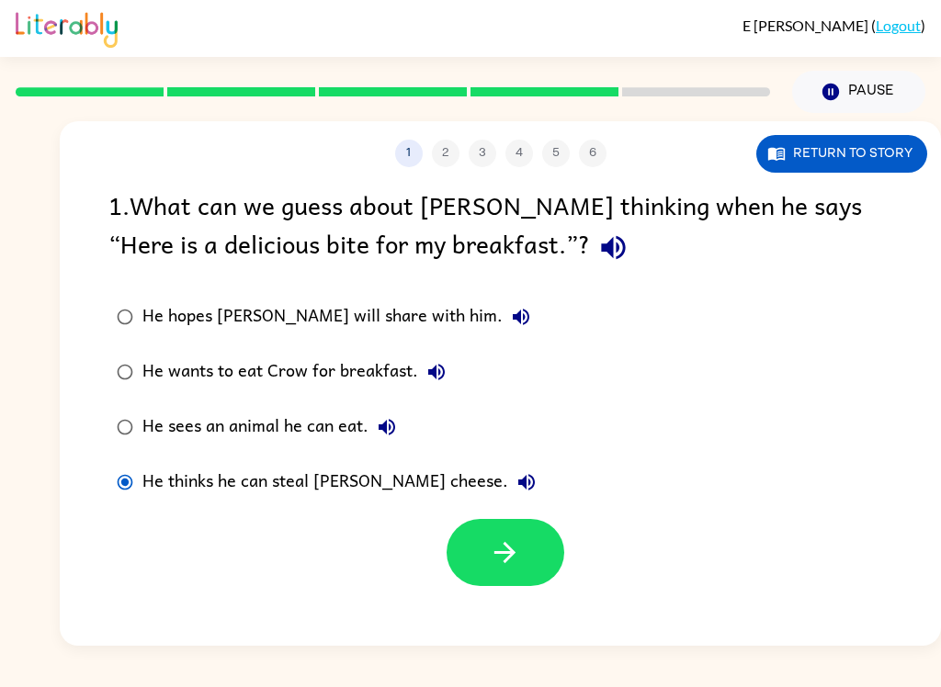
click at [503, 534] on button "button" at bounding box center [506, 552] width 118 height 67
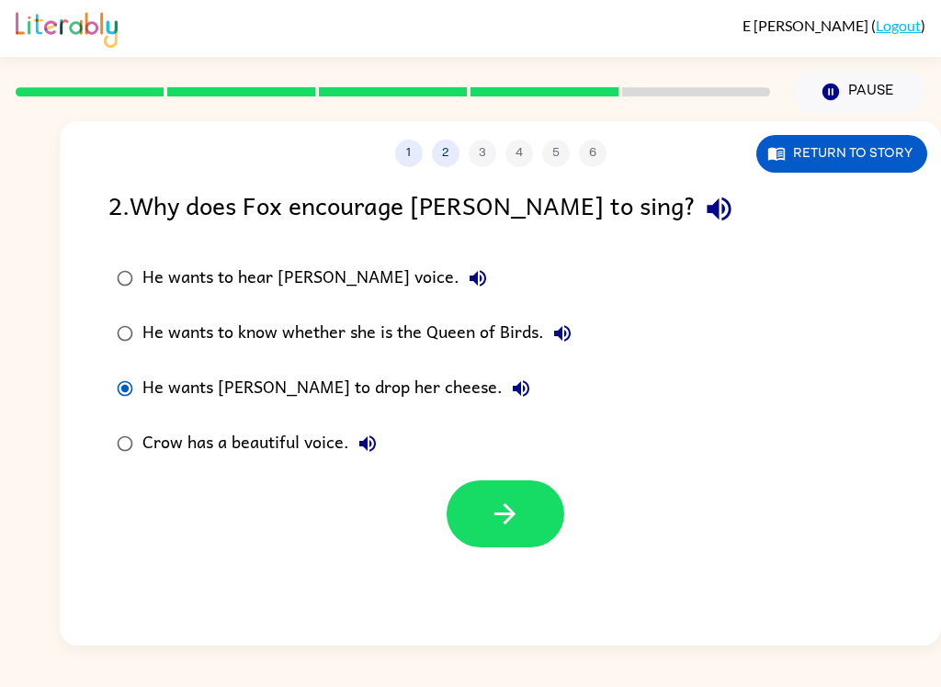
click at [543, 512] on button "button" at bounding box center [506, 514] width 118 height 67
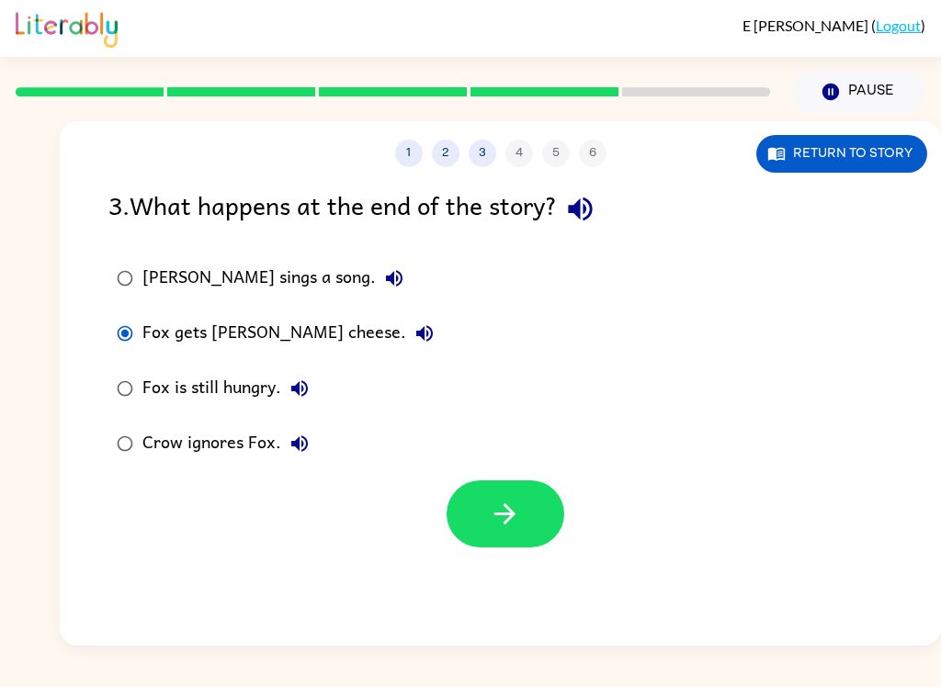
click at [539, 517] on button "button" at bounding box center [506, 514] width 118 height 67
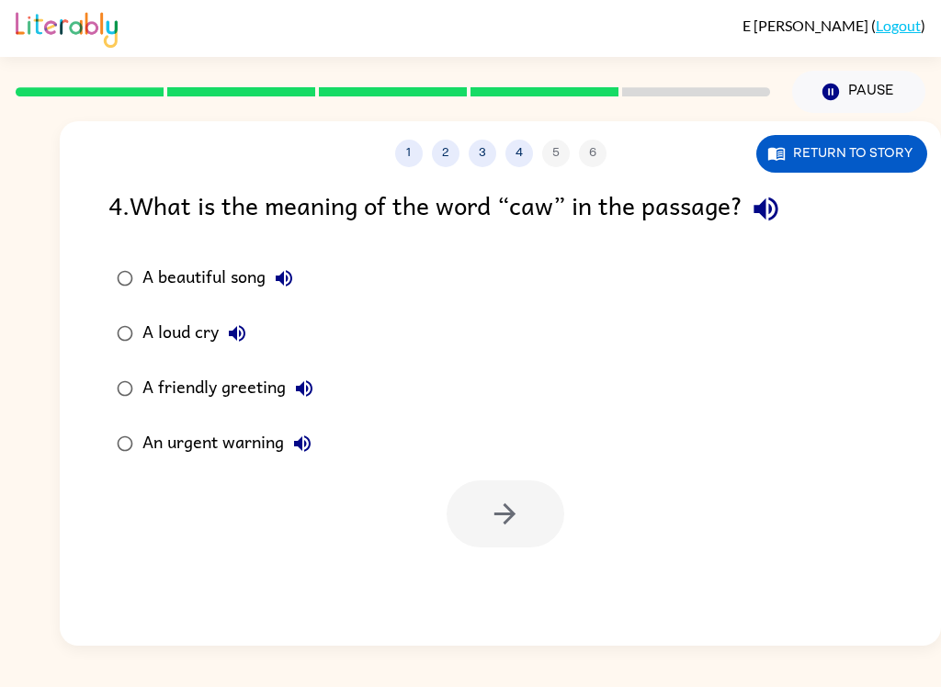
click at [153, 281] on div "A beautiful song" at bounding box center [222, 278] width 160 height 37
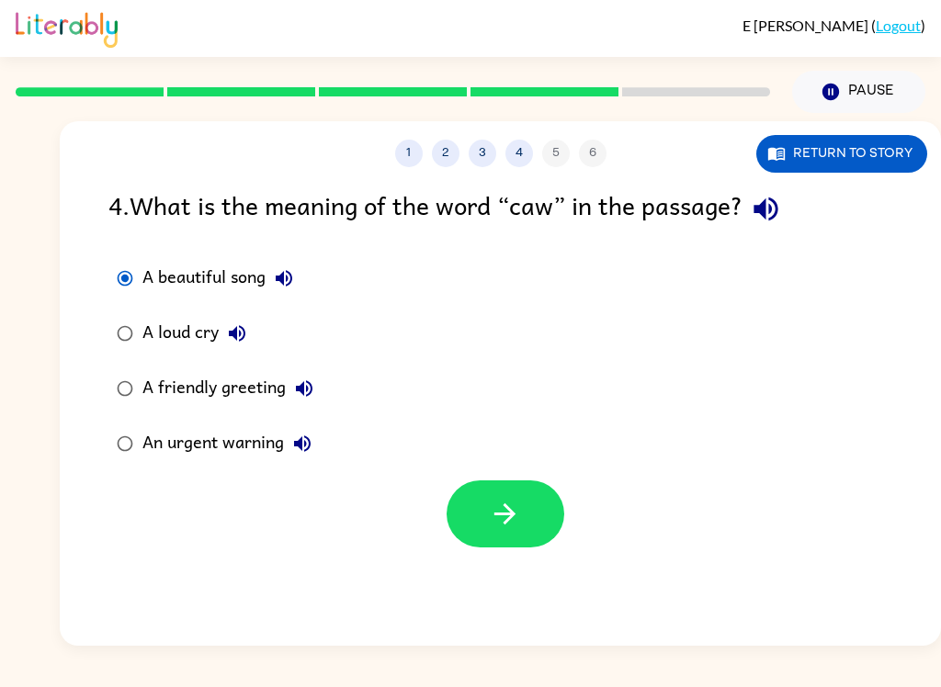
click at [540, 522] on button "button" at bounding box center [506, 514] width 118 height 67
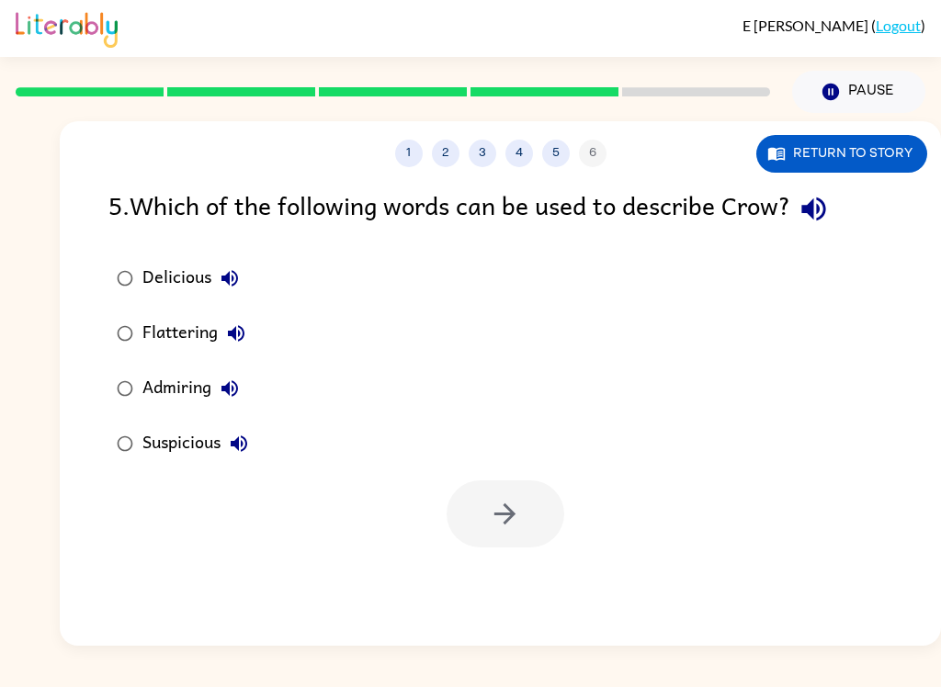
click at [165, 468] on label "Suspicious" at bounding box center [182, 443] width 168 height 55
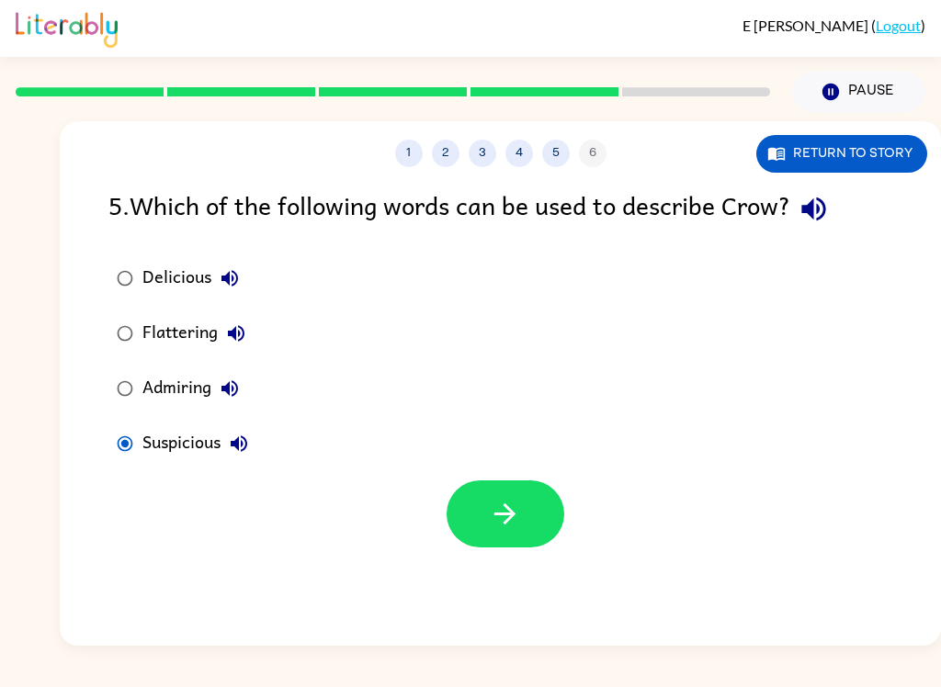
click at [497, 503] on icon "button" at bounding box center [505, 514] width 32 height 32
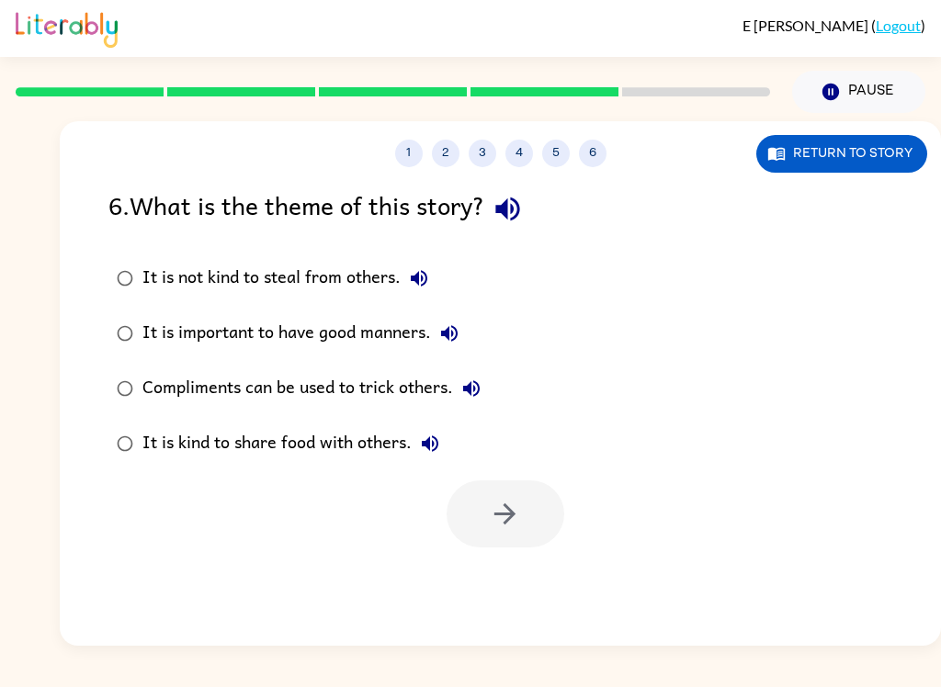
click at [154, 397] on div "Compliments can be used to trick others." at bounding box center [315, 388] width 347 height 37
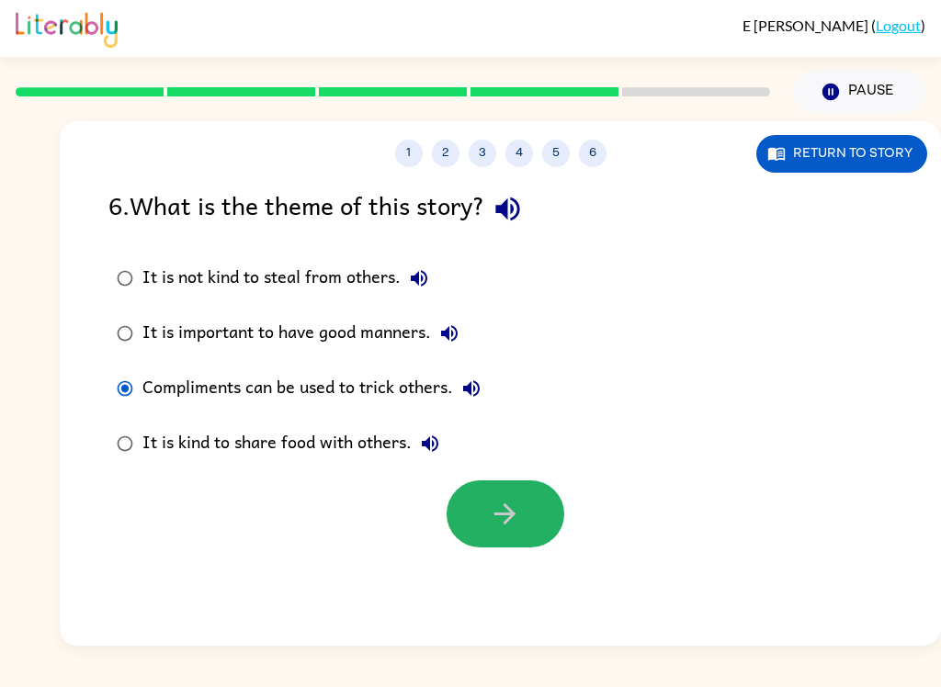
click at [516, 510] on icon "button" at bounding box center [505, 514] width 32 height 32
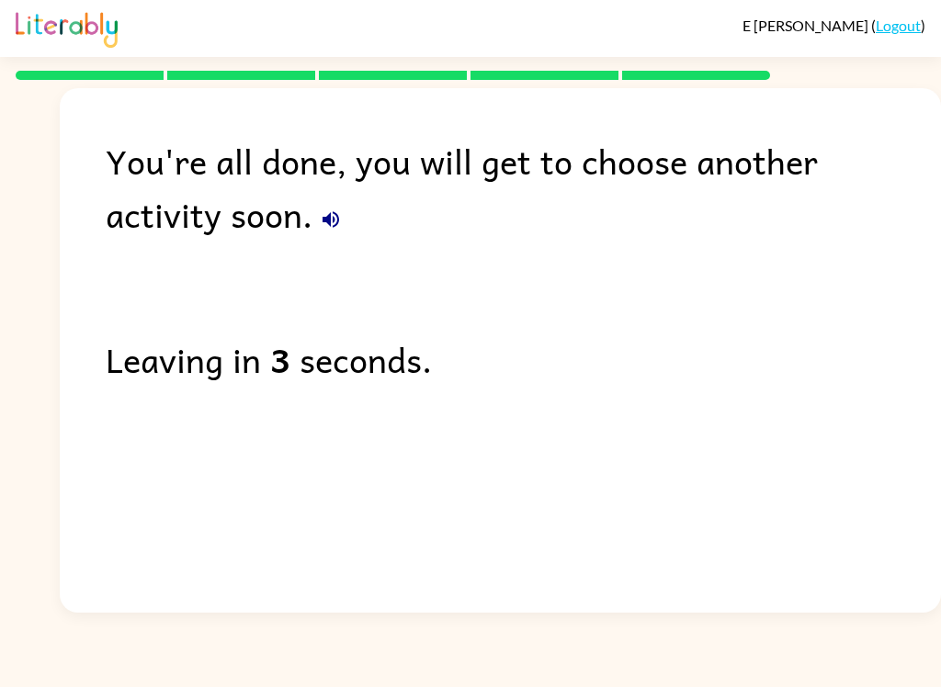
click at [364, 680] on div "E Jones ( Logout ) You're all done, you will get to choose another activity soo…" at bounding box center [470, 343] width 941 height 687
